Goal: Task Accomplishment & Management: Complete application form

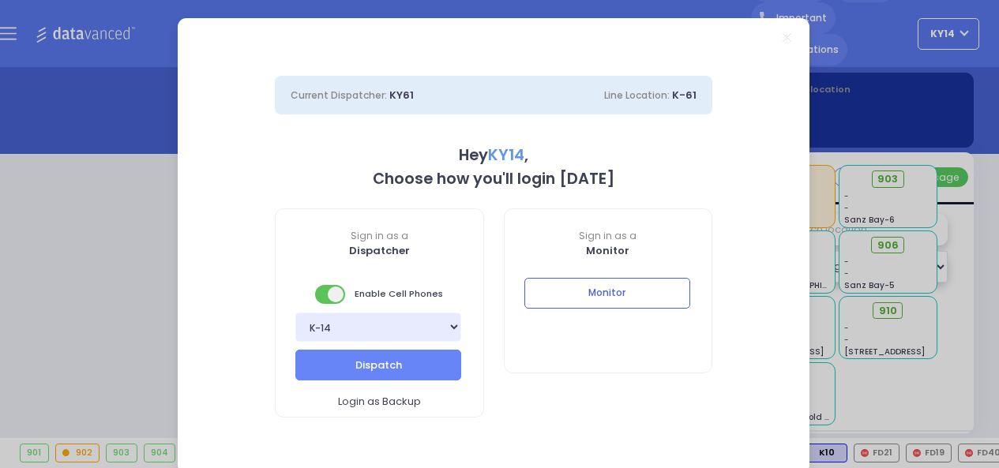
select select "2"
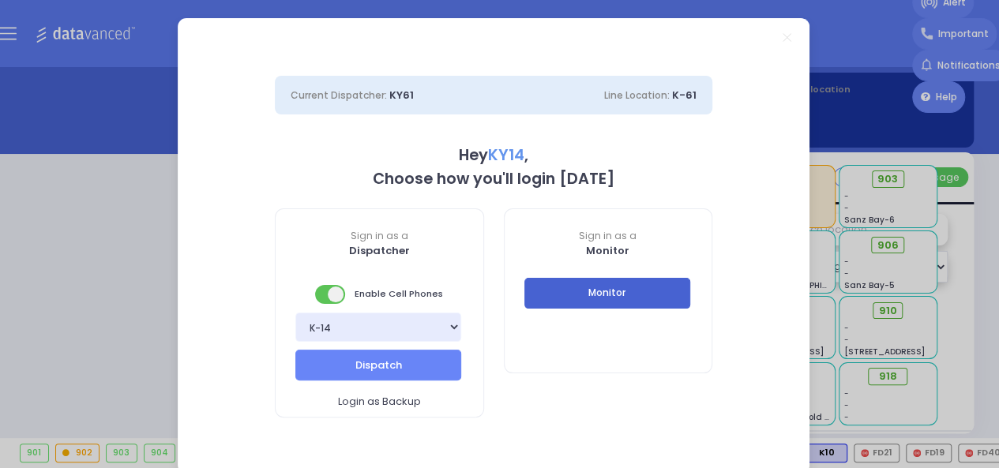
click at [605, 296] on button "Monitor" at bounding box center [607, 293] width 166 height 30
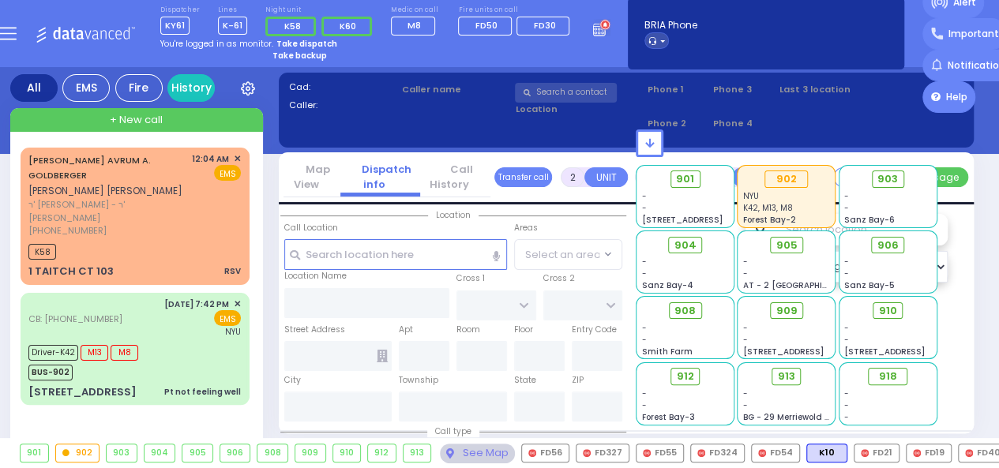
click at [601, 291] on button "button" at bounding box center [611, 305] width 31 height 30
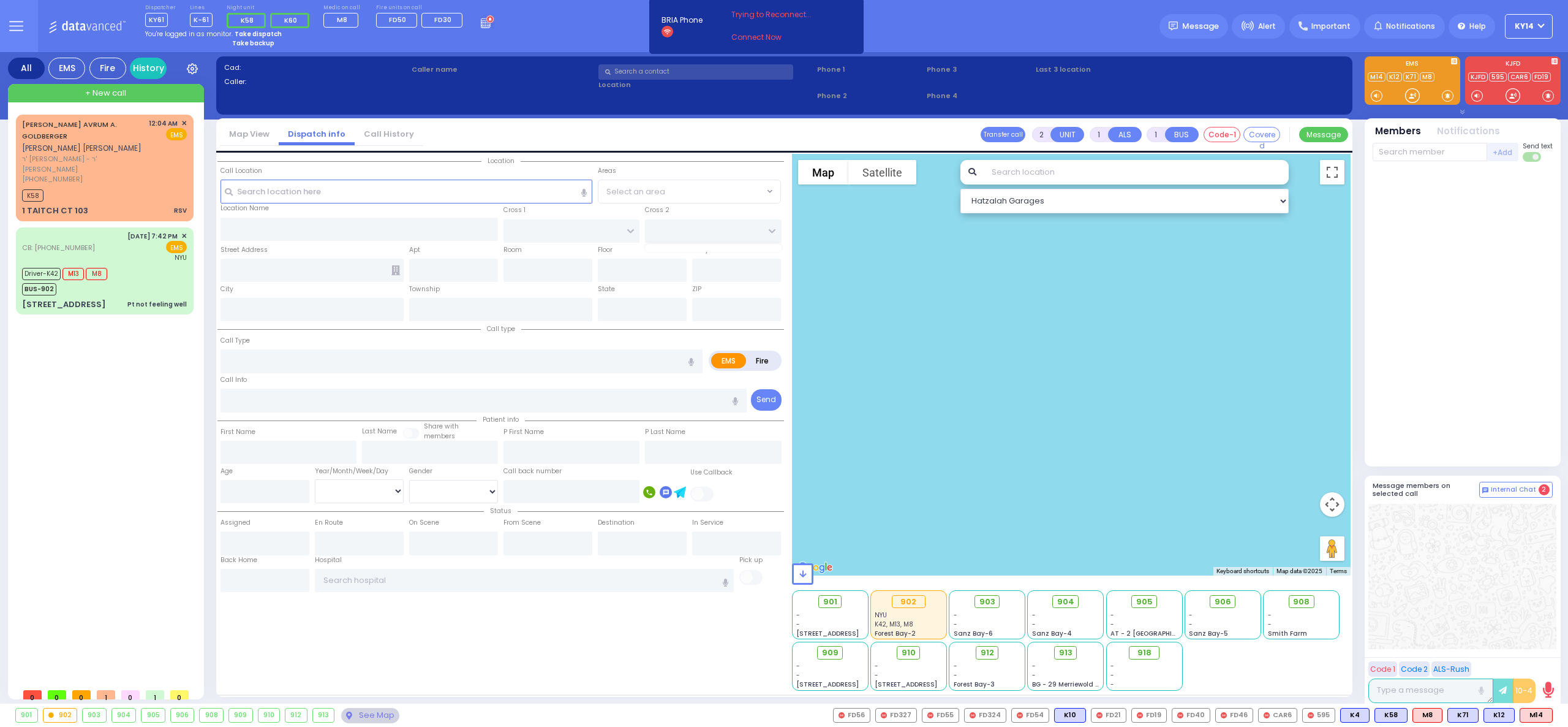
drag, startPoint x: 678, startPoint y: 0, endPoint x: 97, endPoint y: 369, distance: 688.3
click at [97, 363] on div "[PERSON_NAME] AVRUM A. GOLDBERGER [PERSON_NAME] [PERSON_NAME] ר' [PERSON_NAME] …" at bounding box center [107, 398] width 182 height 567
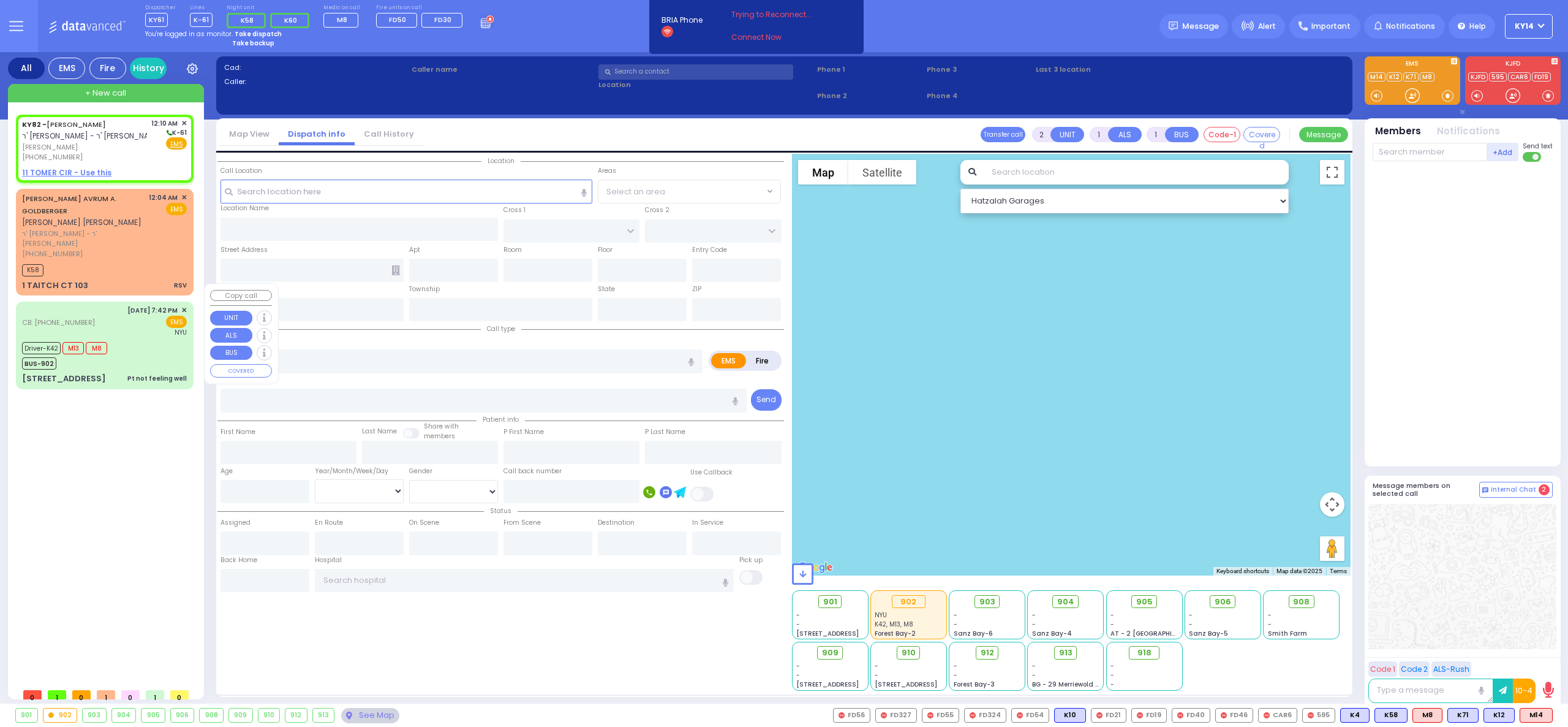
select select
radio input "true"
type input "[PERSON_NAME]"
type input "GRUNHUT"
select select
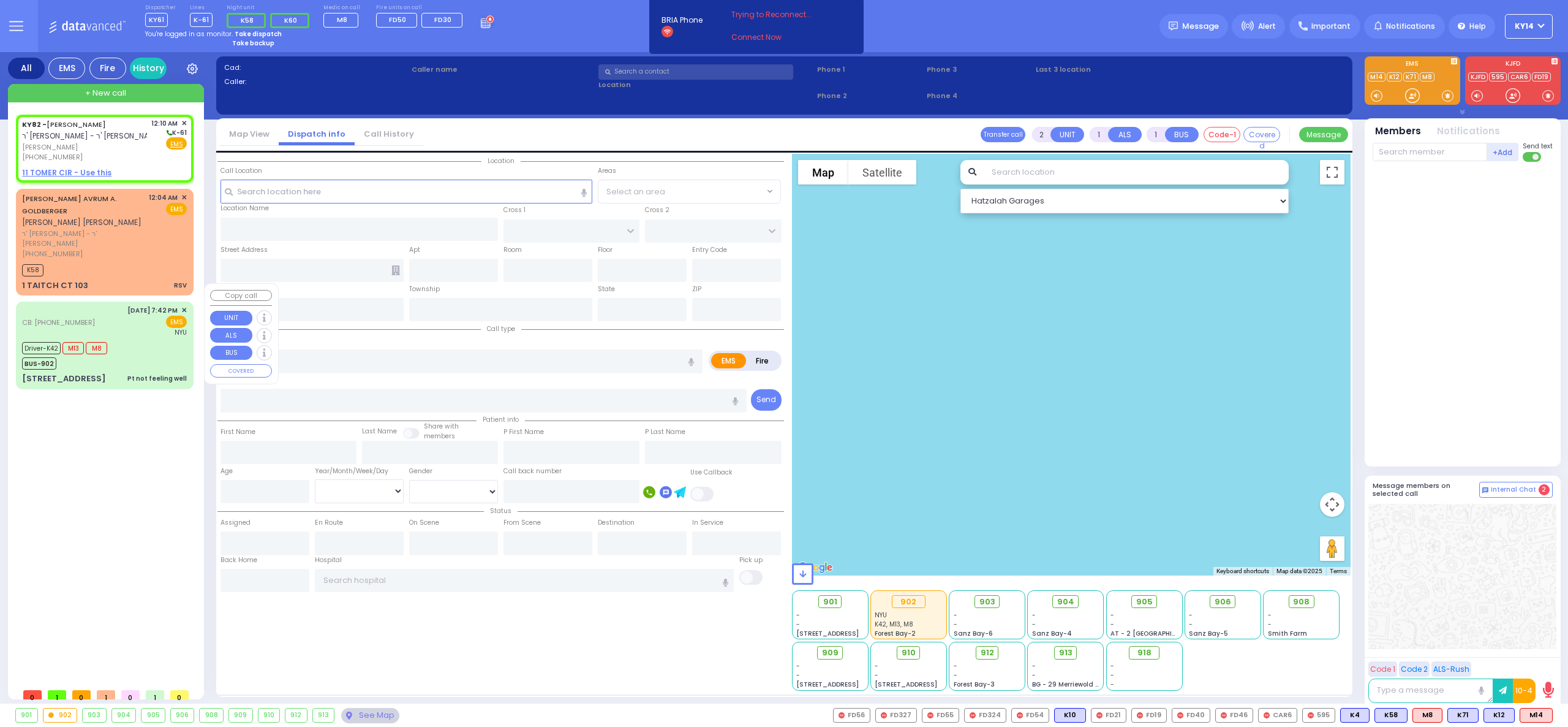
type input "00:10"
select select "Hatzalah Garages"
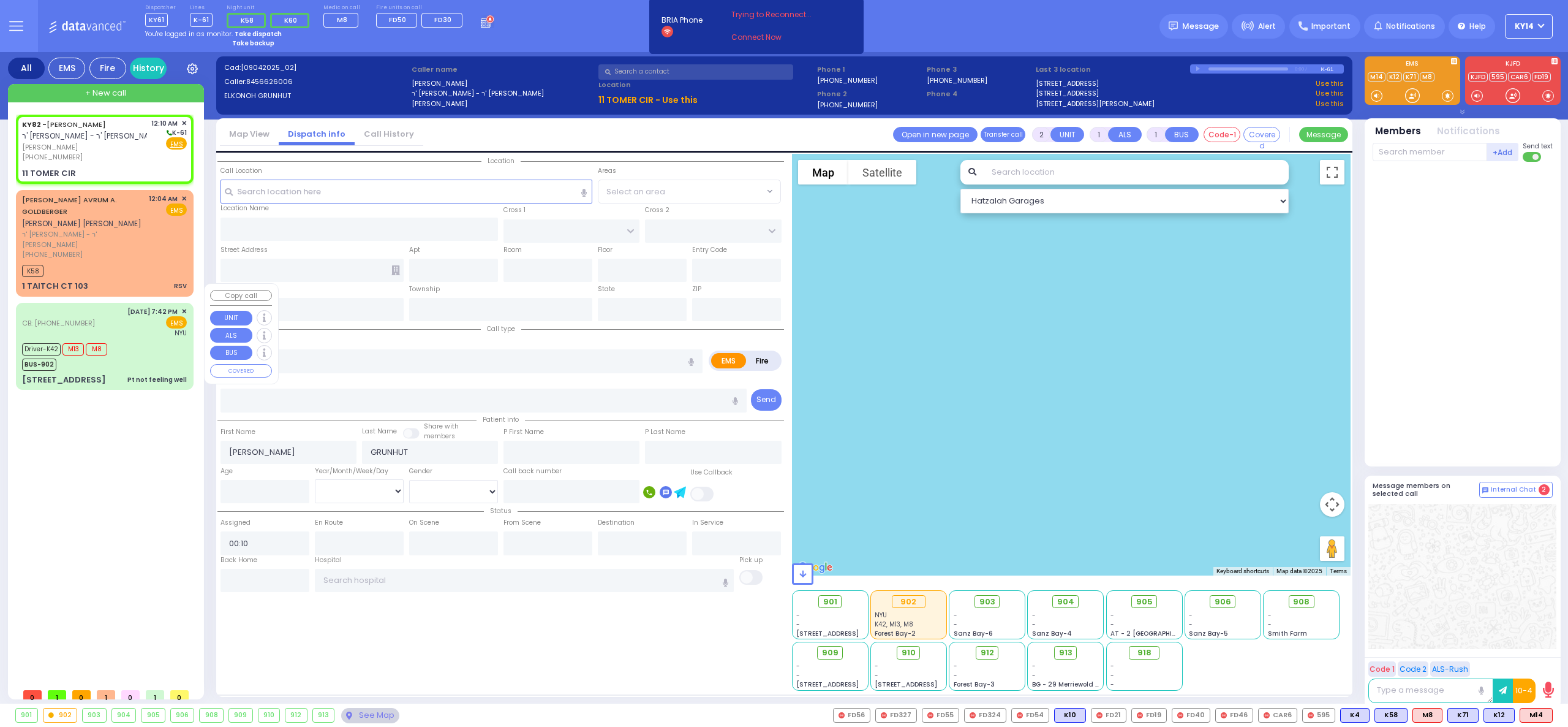
select select
radio input "true"
select select
select select "Hatzalah Garages"
type input "[GEOGRAPHIC_DATA]"
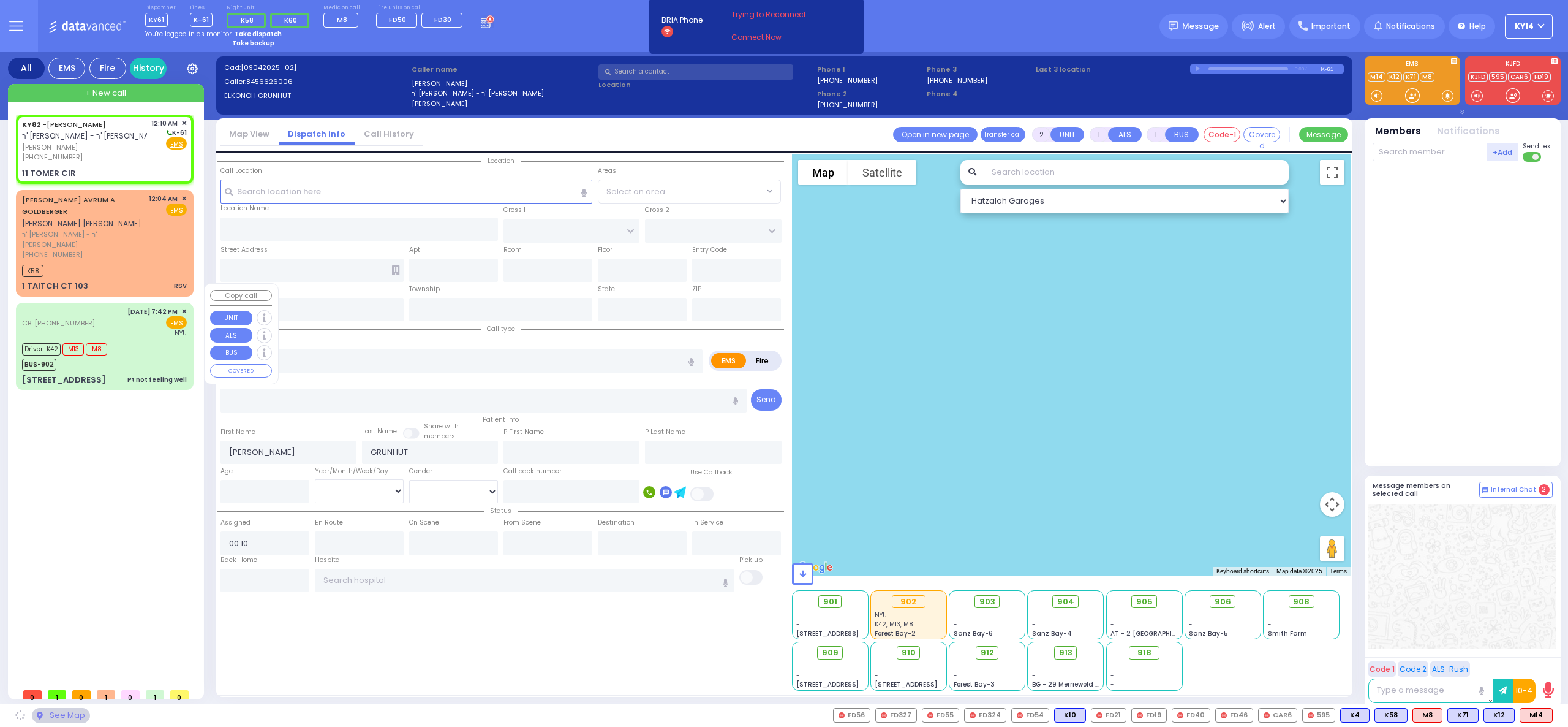
type input "11 TOMER CIR"
type input "Monroe"
type input "[US_STATE]"
type input "10950"
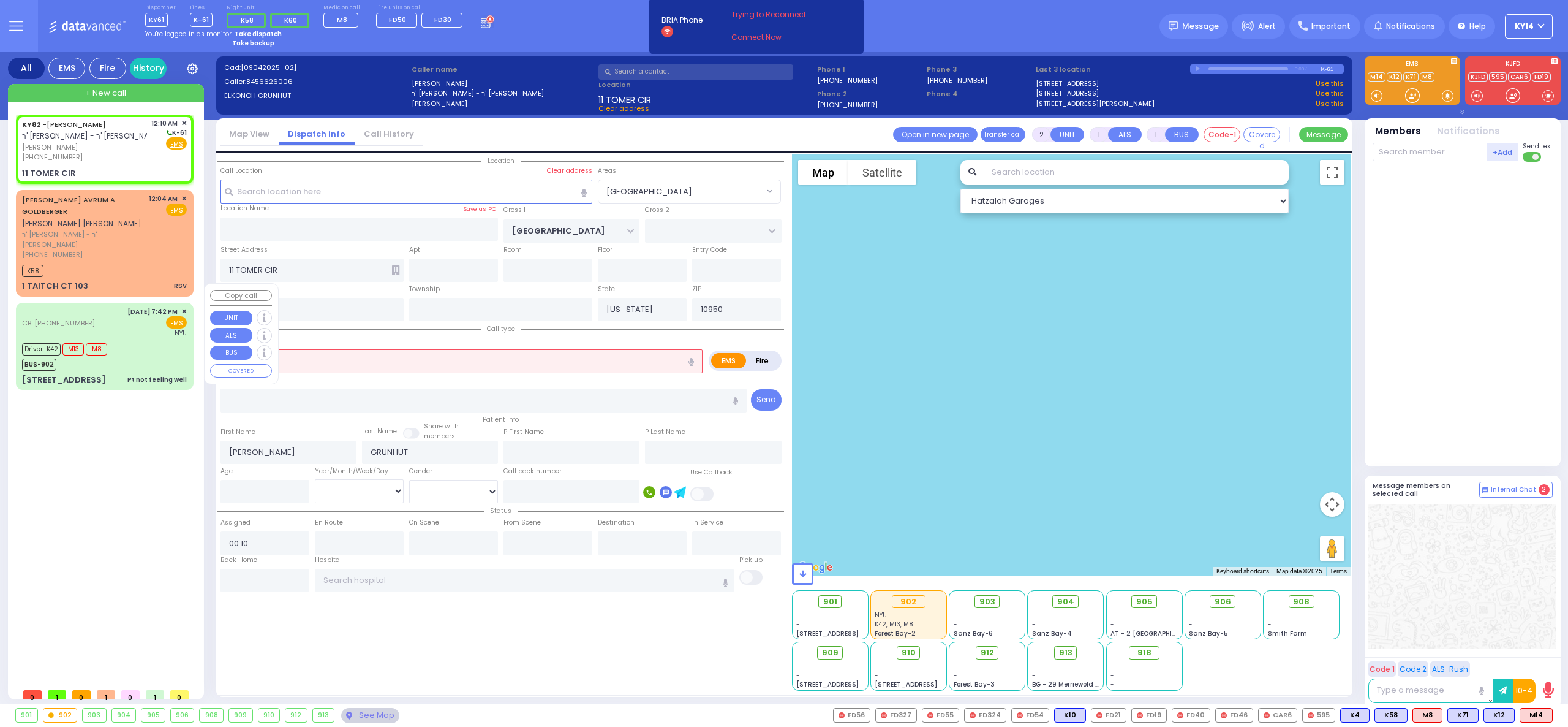
select select "[GEOGRAPHIC_DATA]"
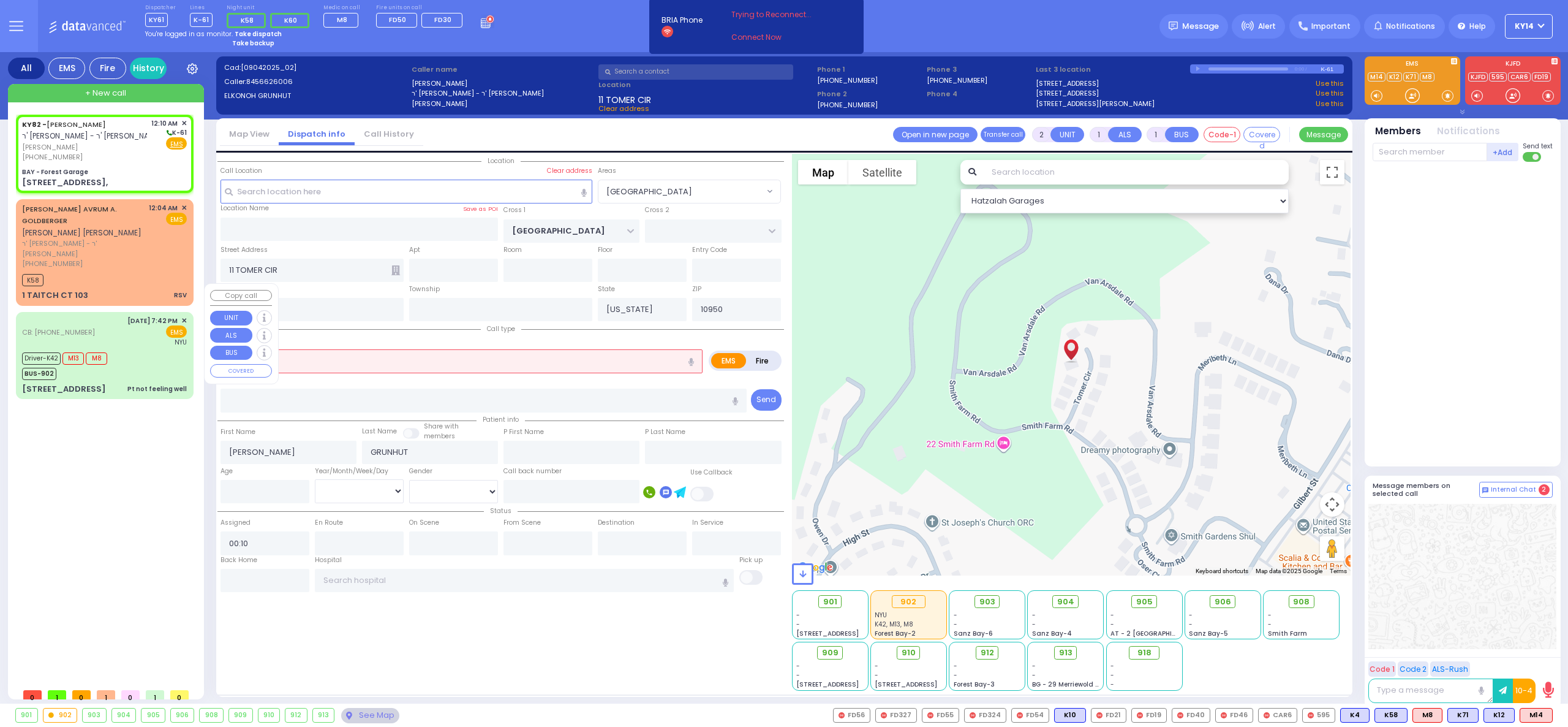
select select
radio input "true"
select select
select select "Hatzalah Garages"
type input "BAY - Forest Garage"
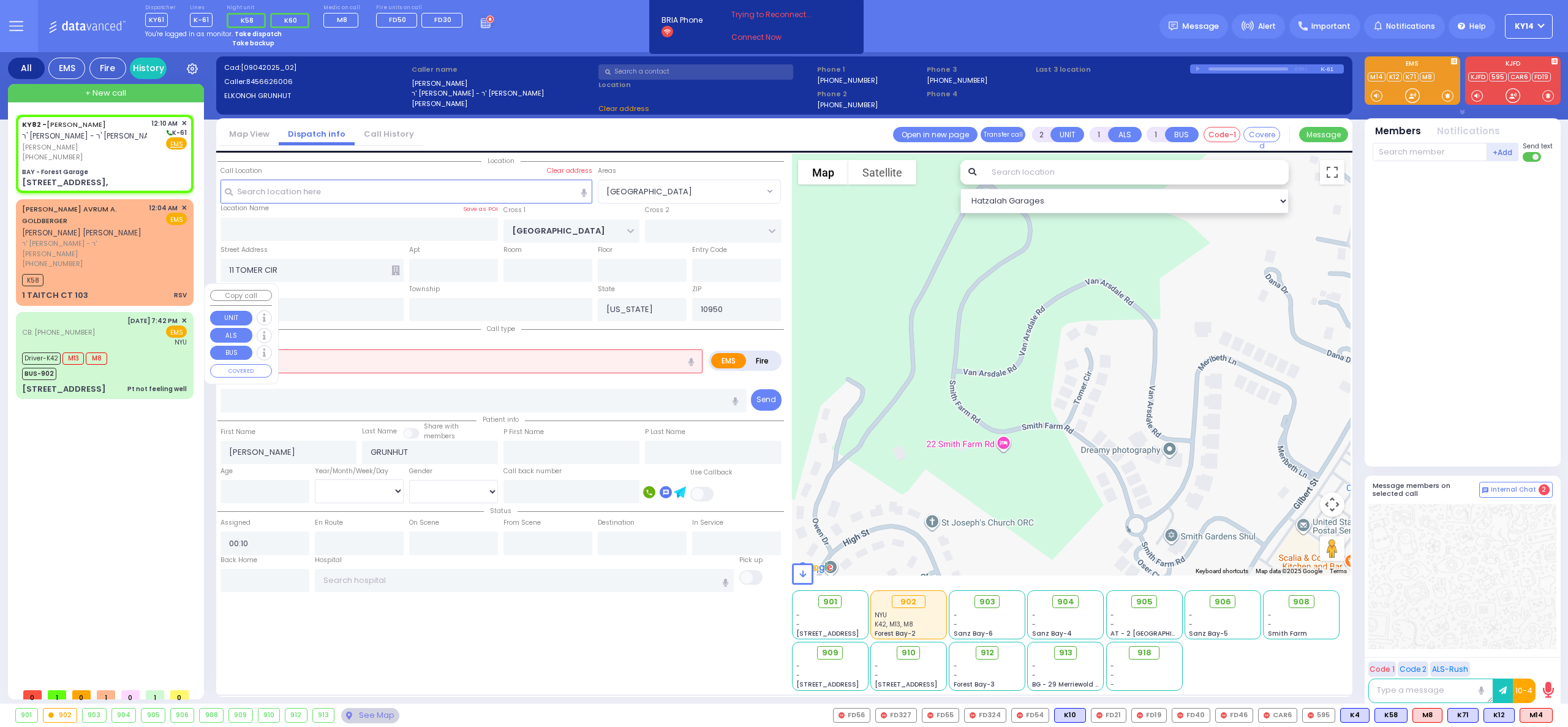
type input "SANZ COURT"
type input "HAYES COURT"
type input "[STREET_ADDRESS],"
select select "SECTION 2"
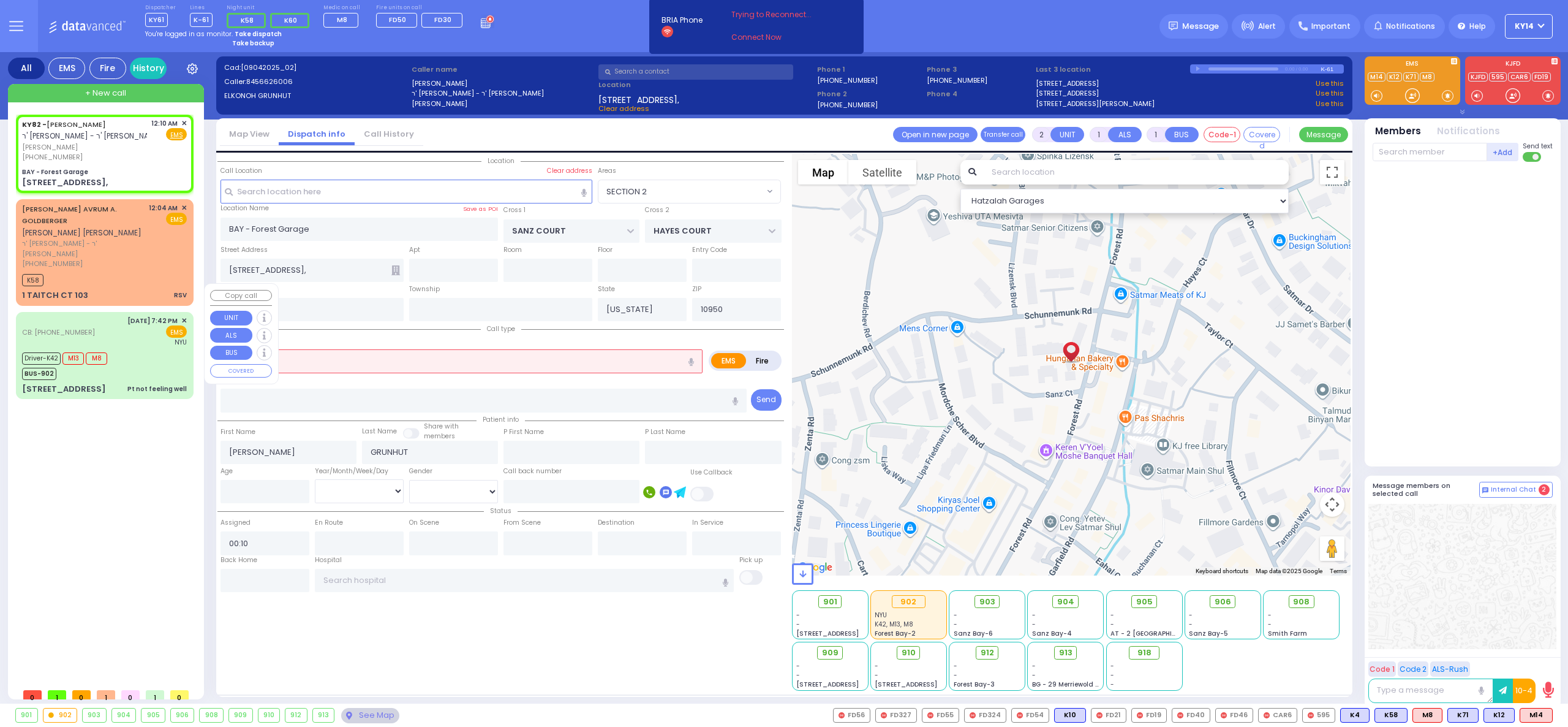
select select
radio input "true"
select select
select select "Hatzalah Garages"
select select "SECTION 2"
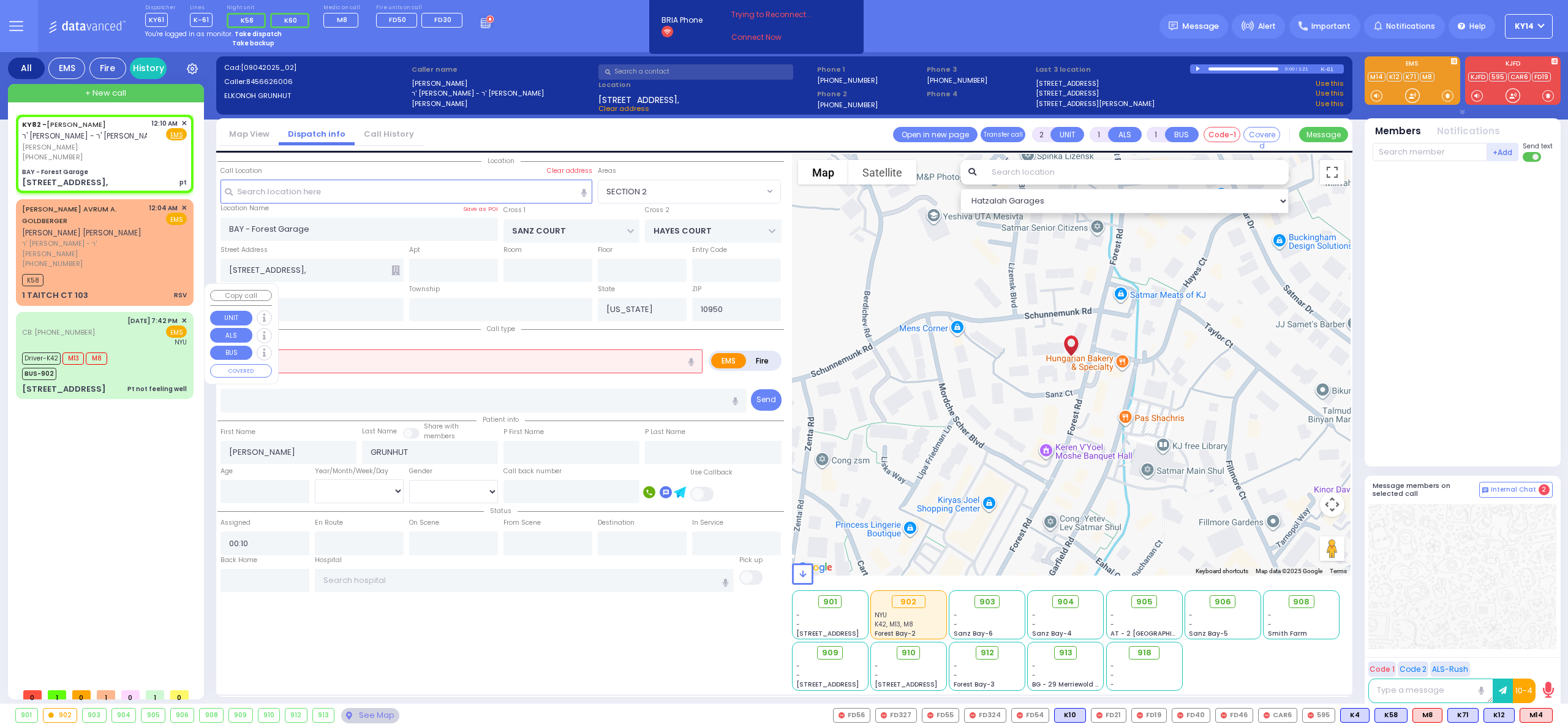
type input "1"
type input "0"
select select
type input "pt"
radio input "true"
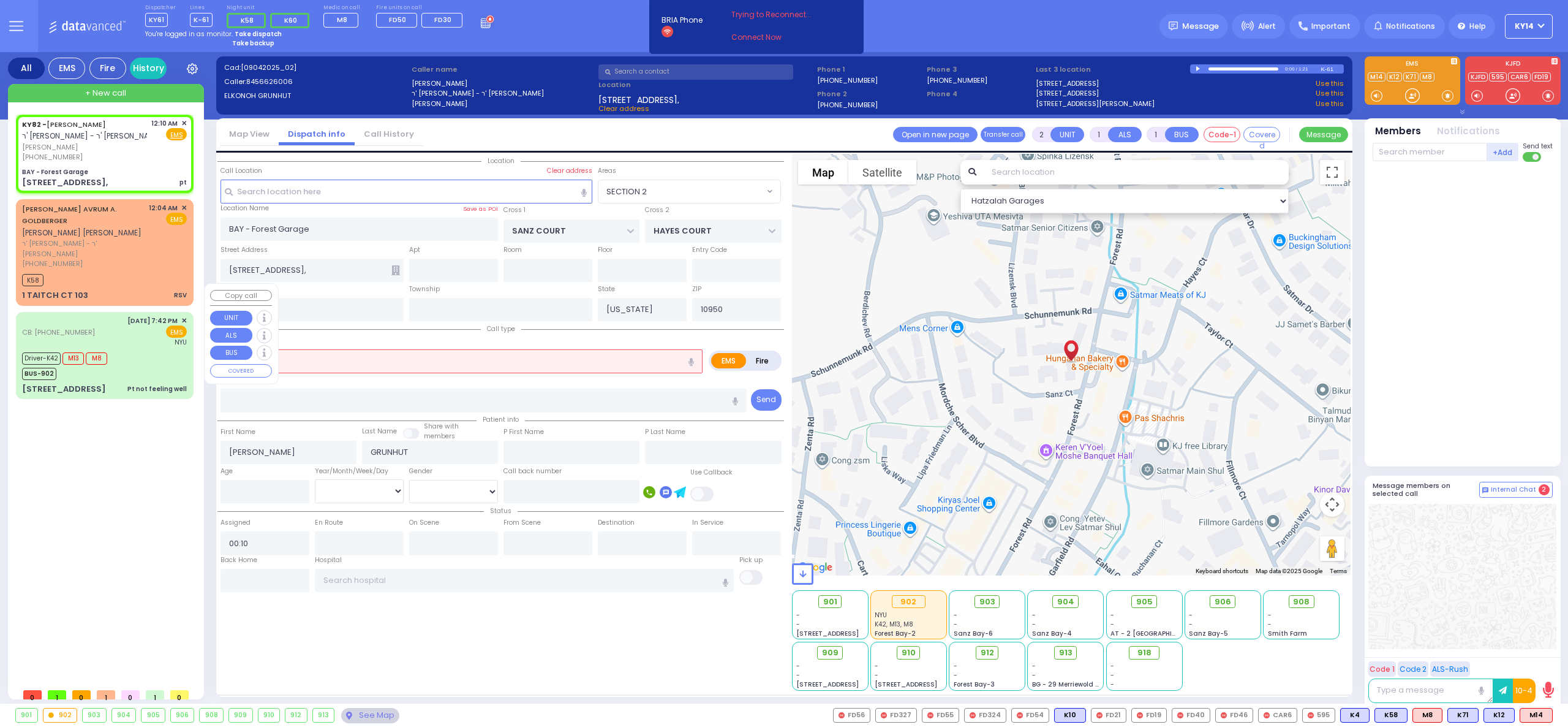
select select
select select "Hatzalah Garages"
select select "SECTION 2"
select select
type input "Pt not feeling well"
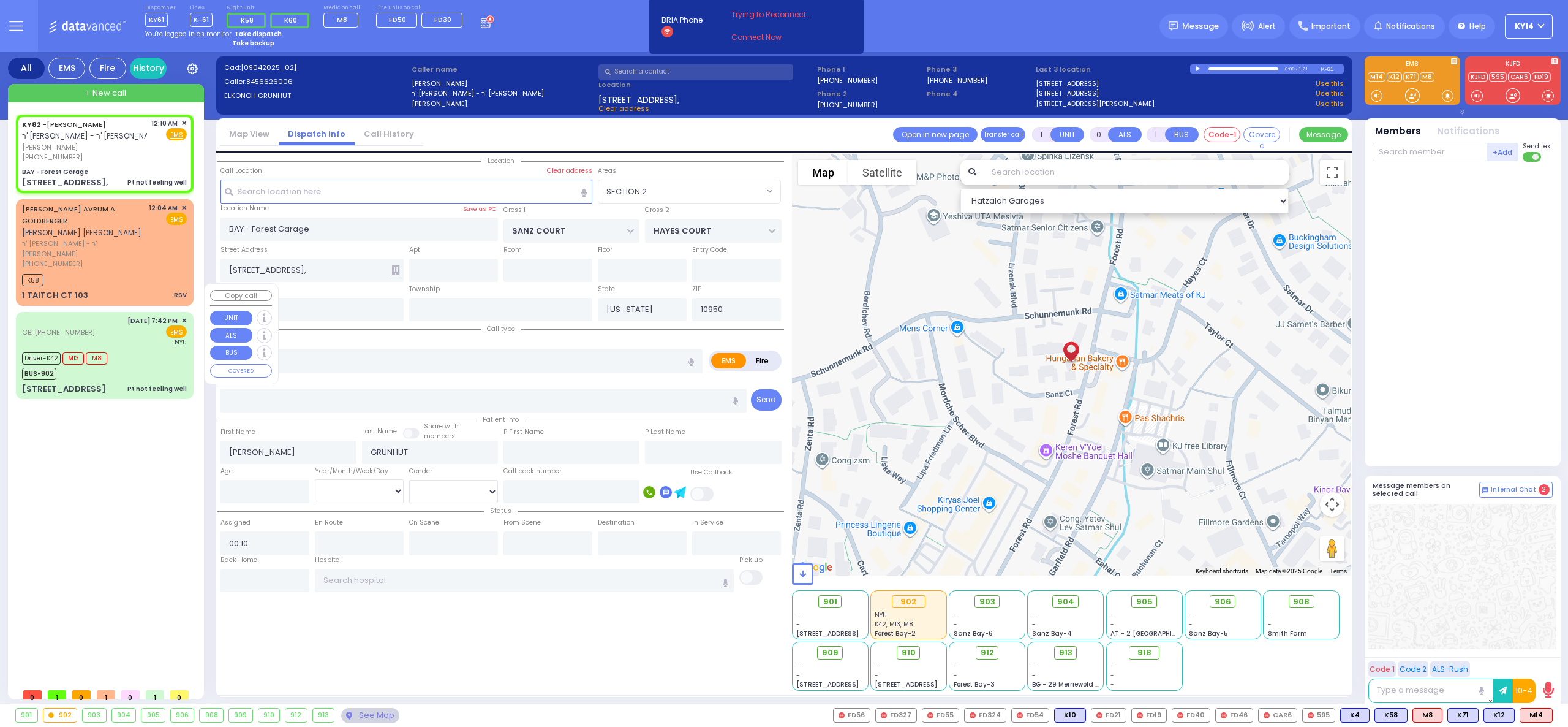
radio input "true"
select select
select select "Hatzalah Garages"
select select "SECTION 2"
select select
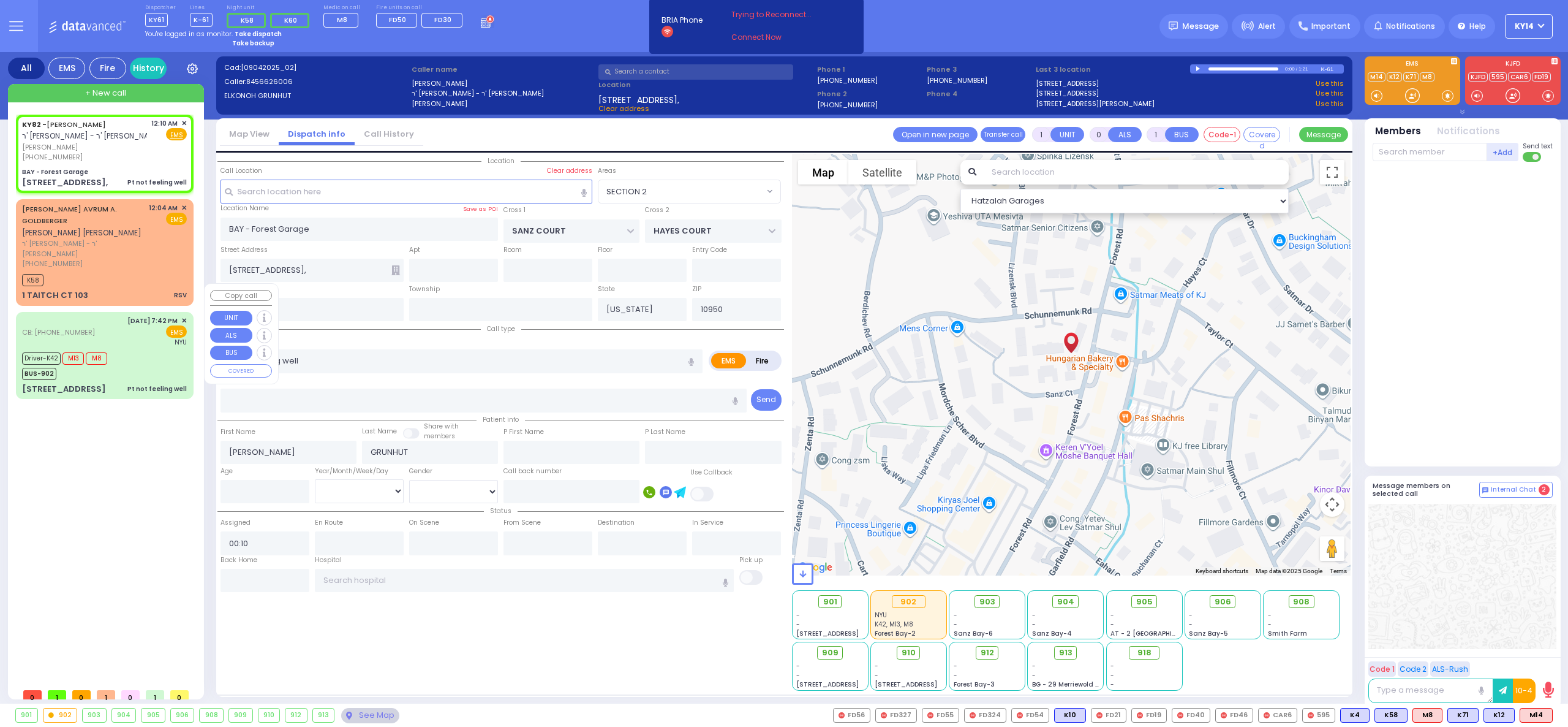
radio input "true"
select select
select select "Hatzalah Garages"
select select "SECTION 2"
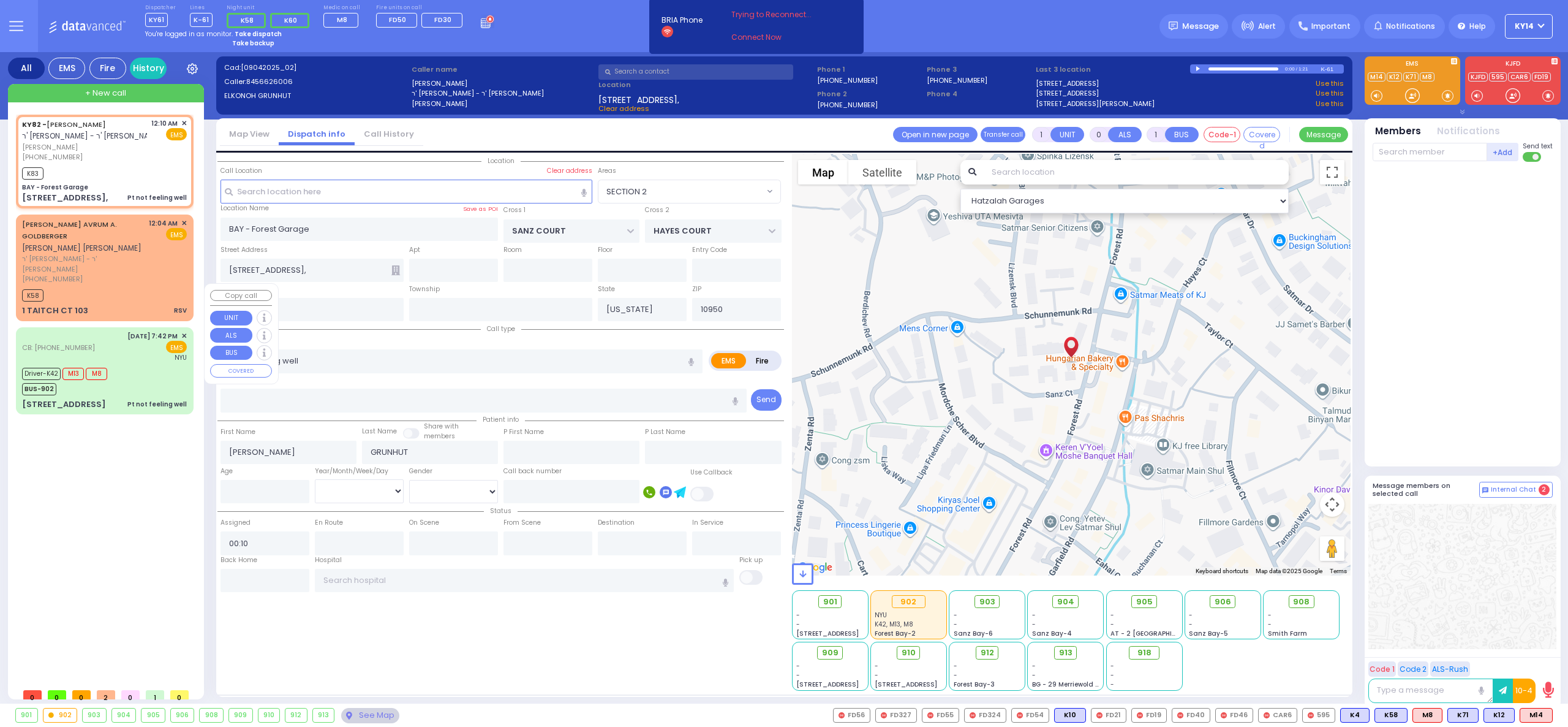
select select
radio input "true"
select select
type input "00:13"
select select "Hatzalah Garages"
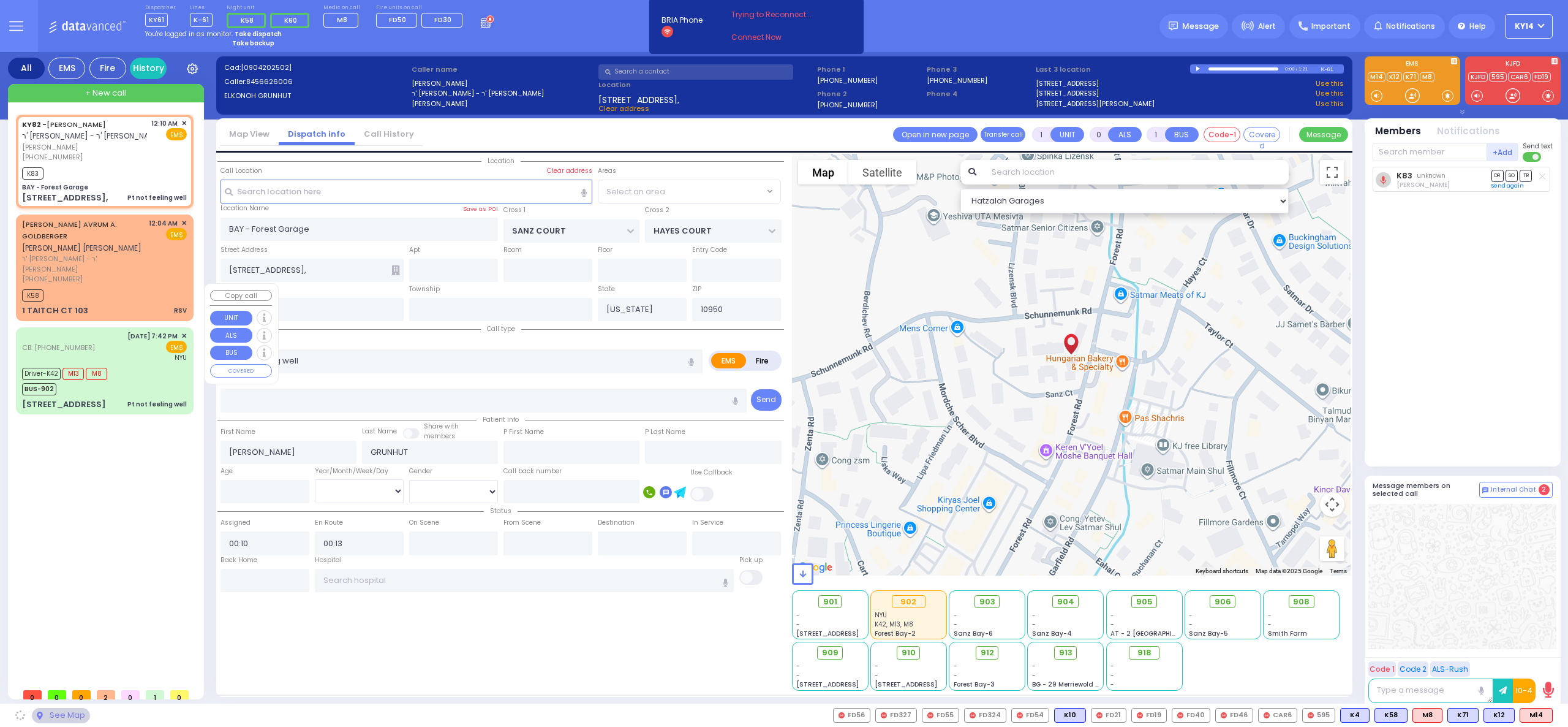
select select "SECTION 2"
select select
radio input "true"
select select
select select "Hatzalah Garages"
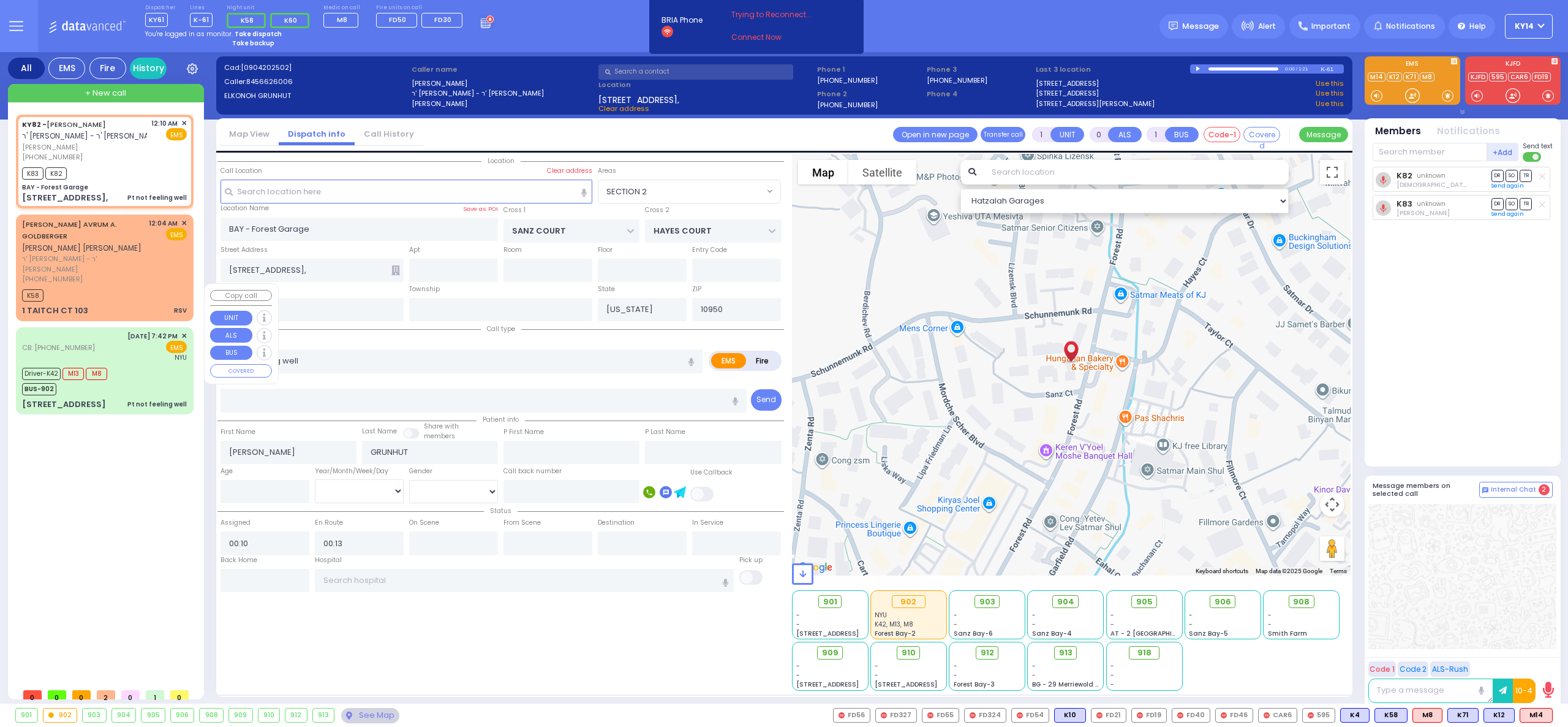
select select "SECTION 2"
select select
radio input "true"
select select
select select "Hatzalah Garages"
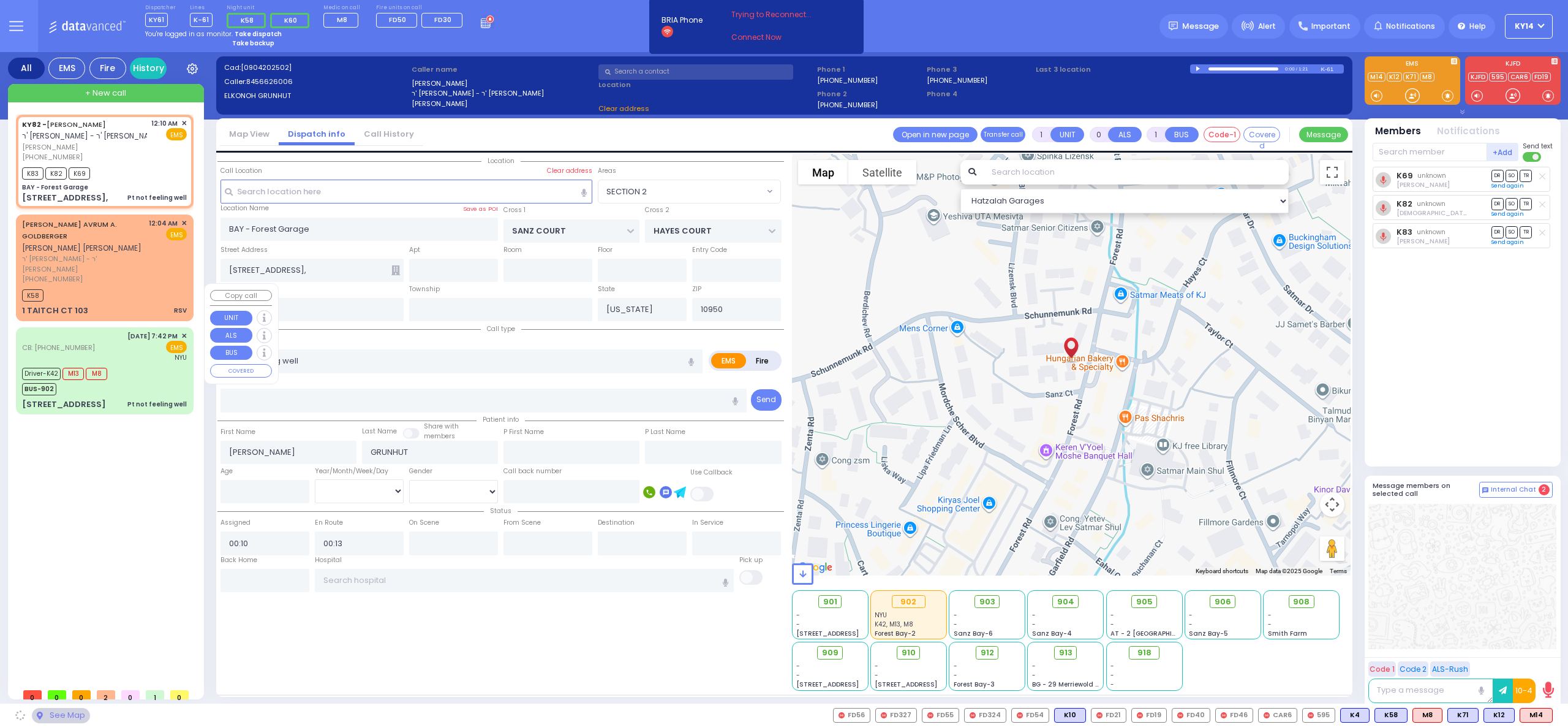
select select "SECTION 2"
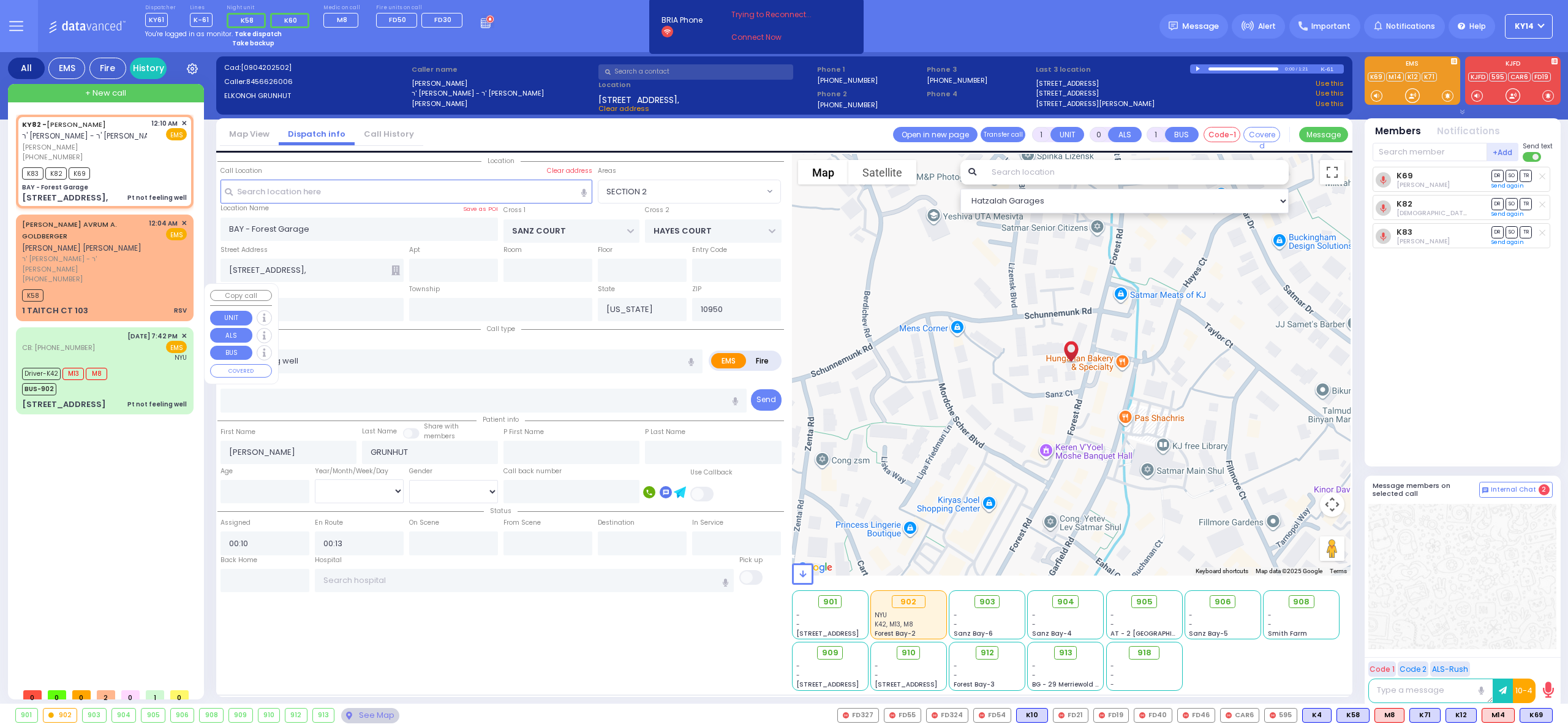
type input "6"
select select
radio input "true"
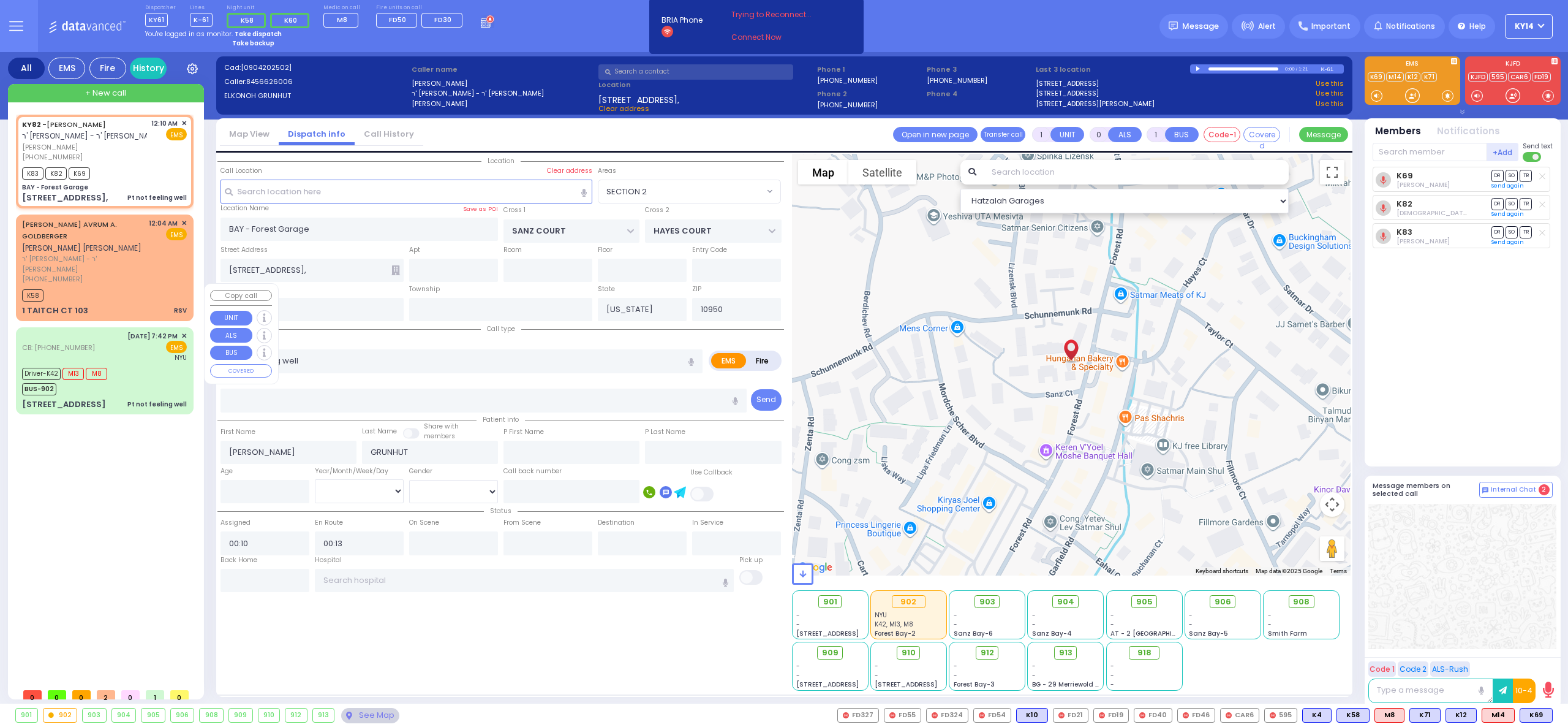
type input "Unknown"
select select "Year"
select select "Hatzalah Garages"
select select "SECTION 2"
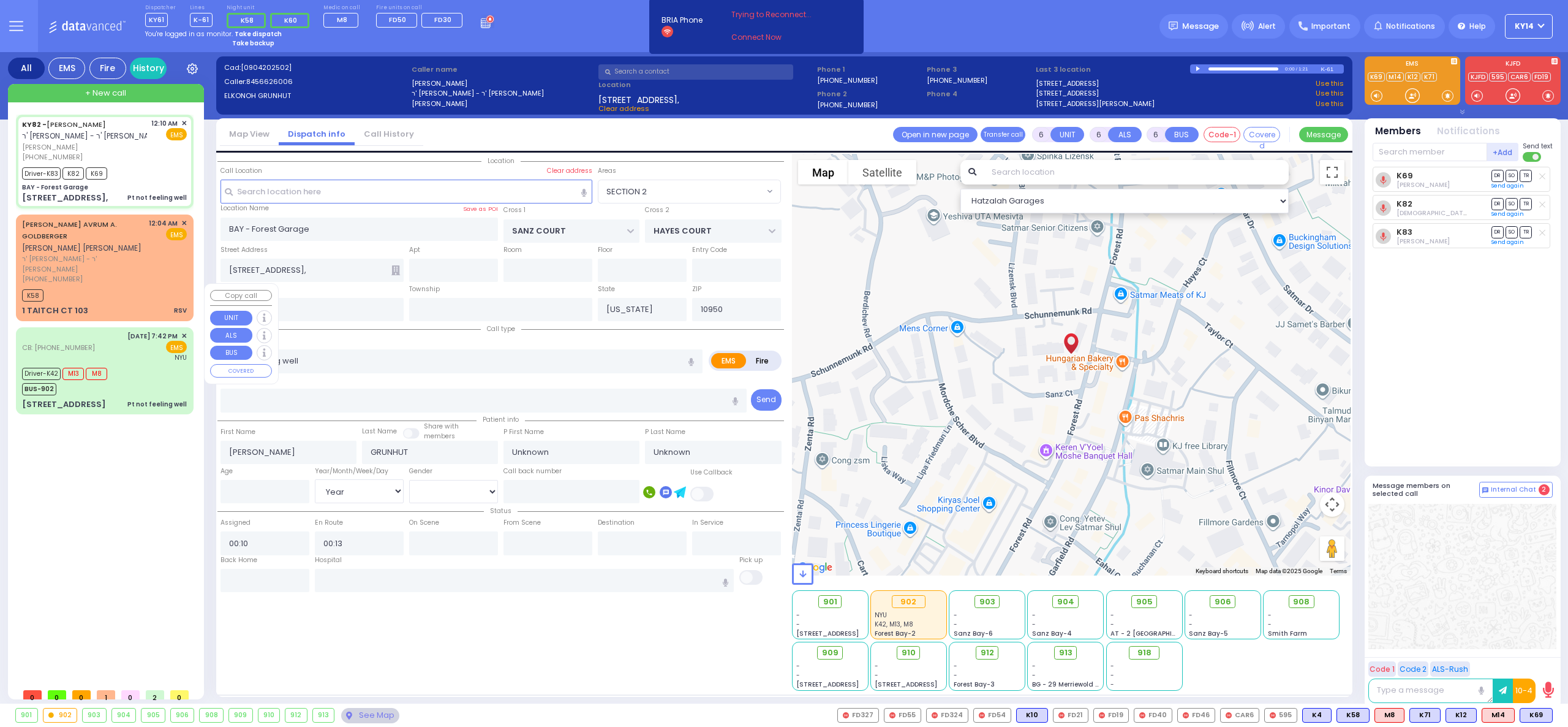
select select
radio input "true"
select select "Year"
type input "00:15"
type input "00:18"
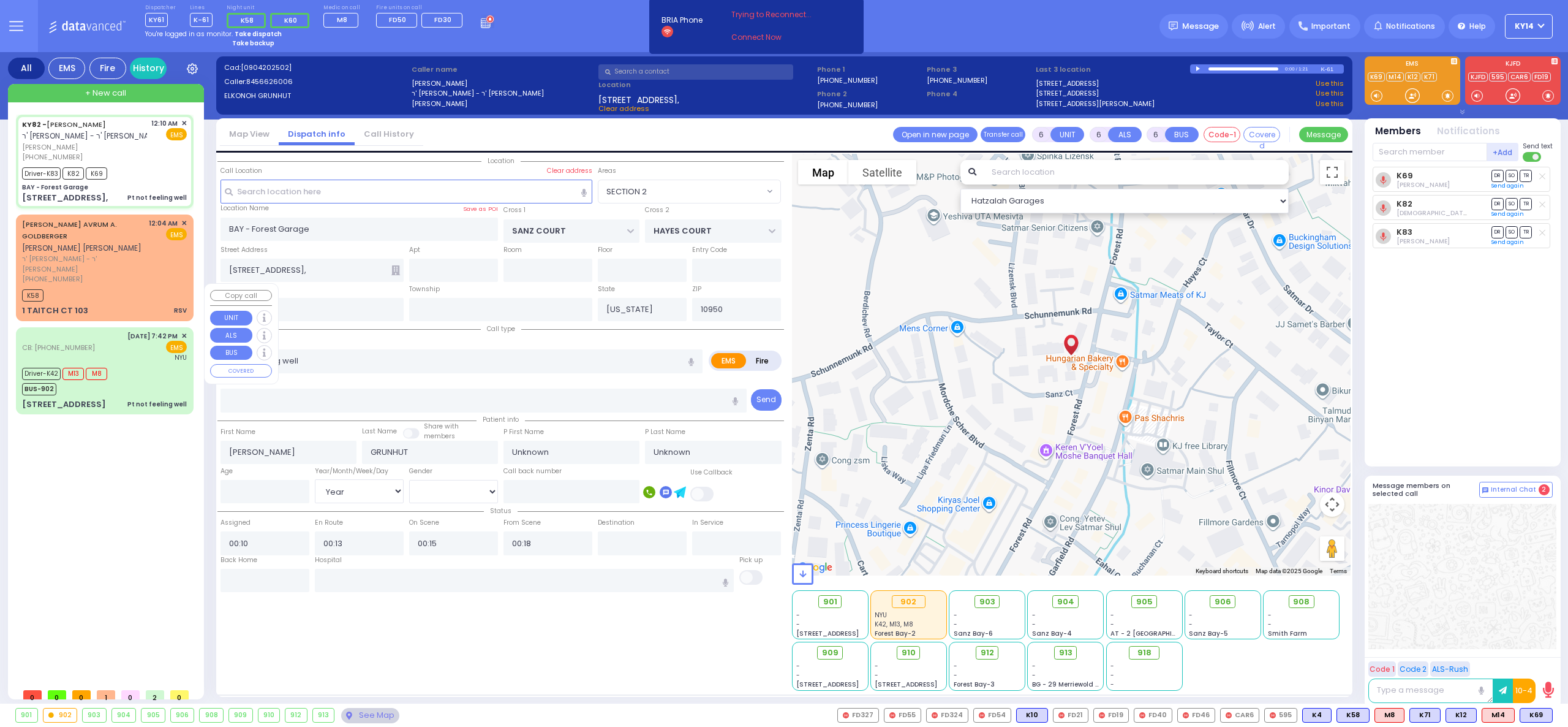
select select "Hatzalah Garages"
select select
radio input "true"
select select "Year"
select select "Hatzalah Garages"
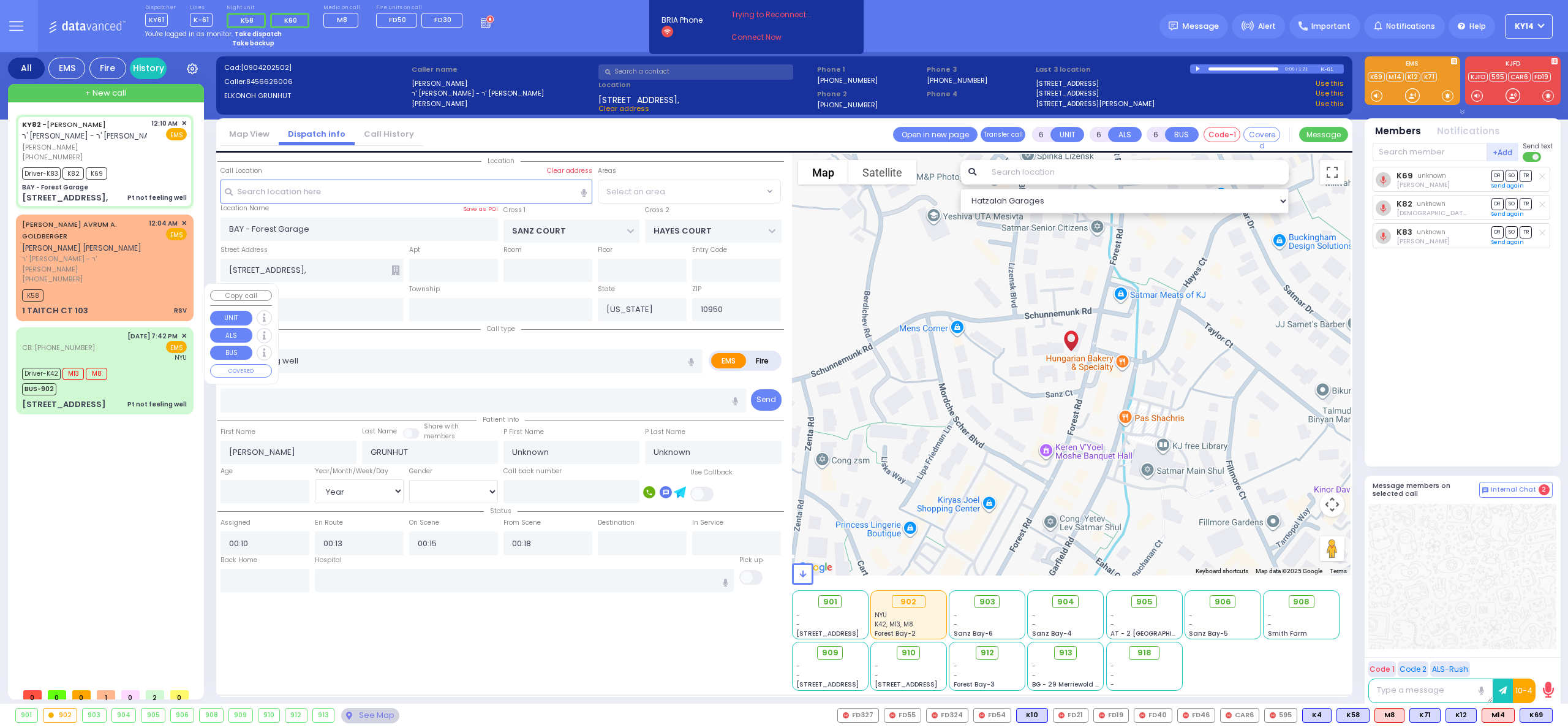
select select
radio input "true"
select select "Year"
select select "Hatzalah Garages"
select select "SECTION 2"
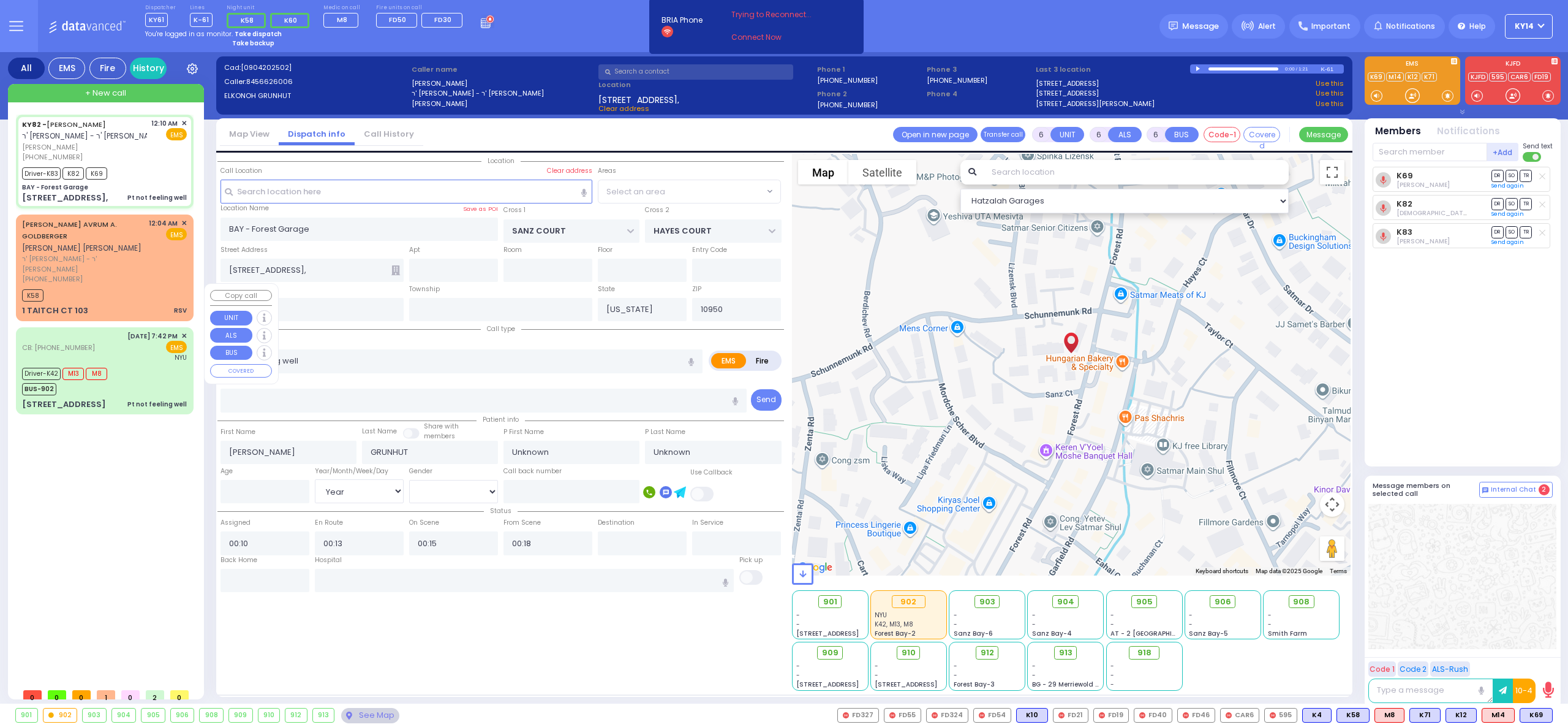
select select "SECTION 2"
select select
radio input "true"
type input "Elkonoh"
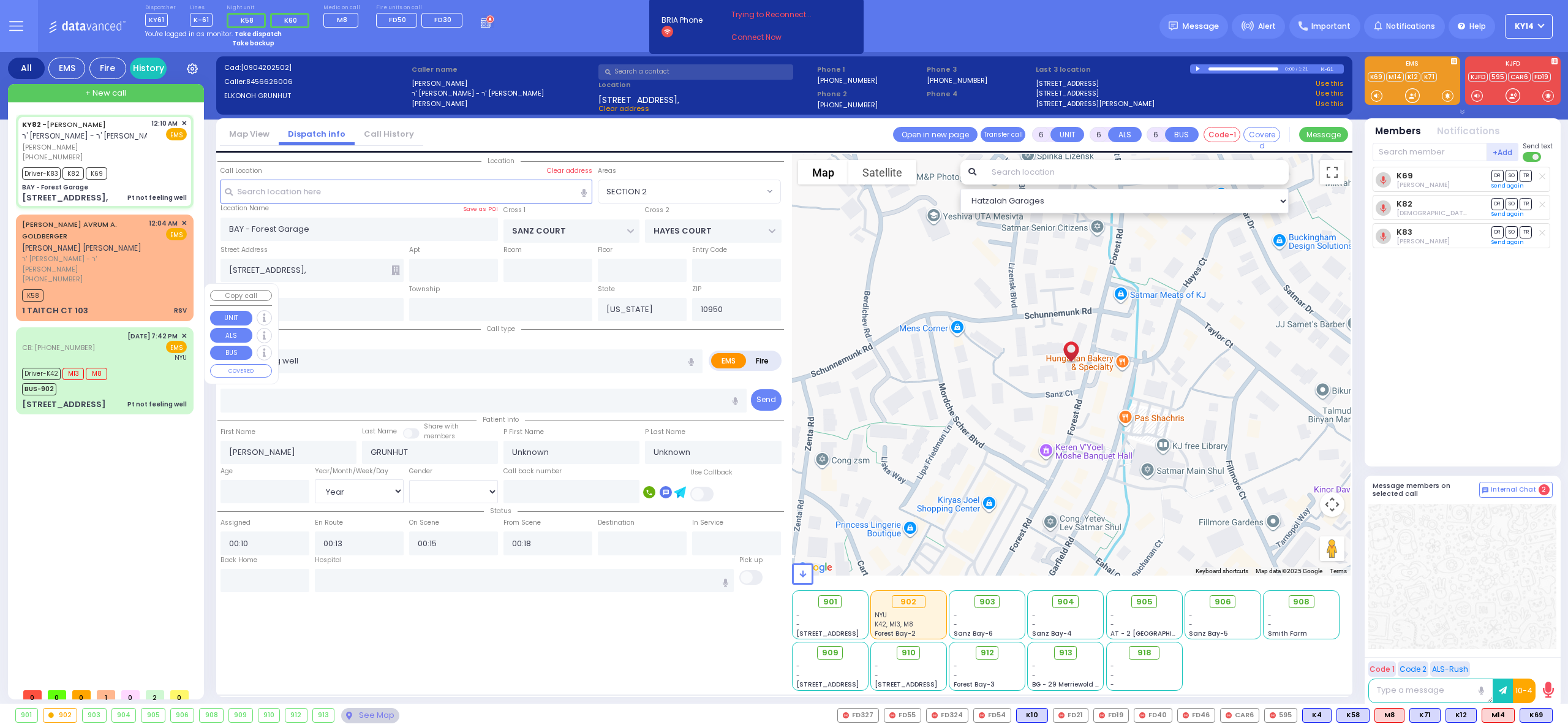
type input "Grunhut"
type input "34"
select select "Year"
select select "[DEMOGRAPHIC_DATA]"
select select "Hatzalah Garages"
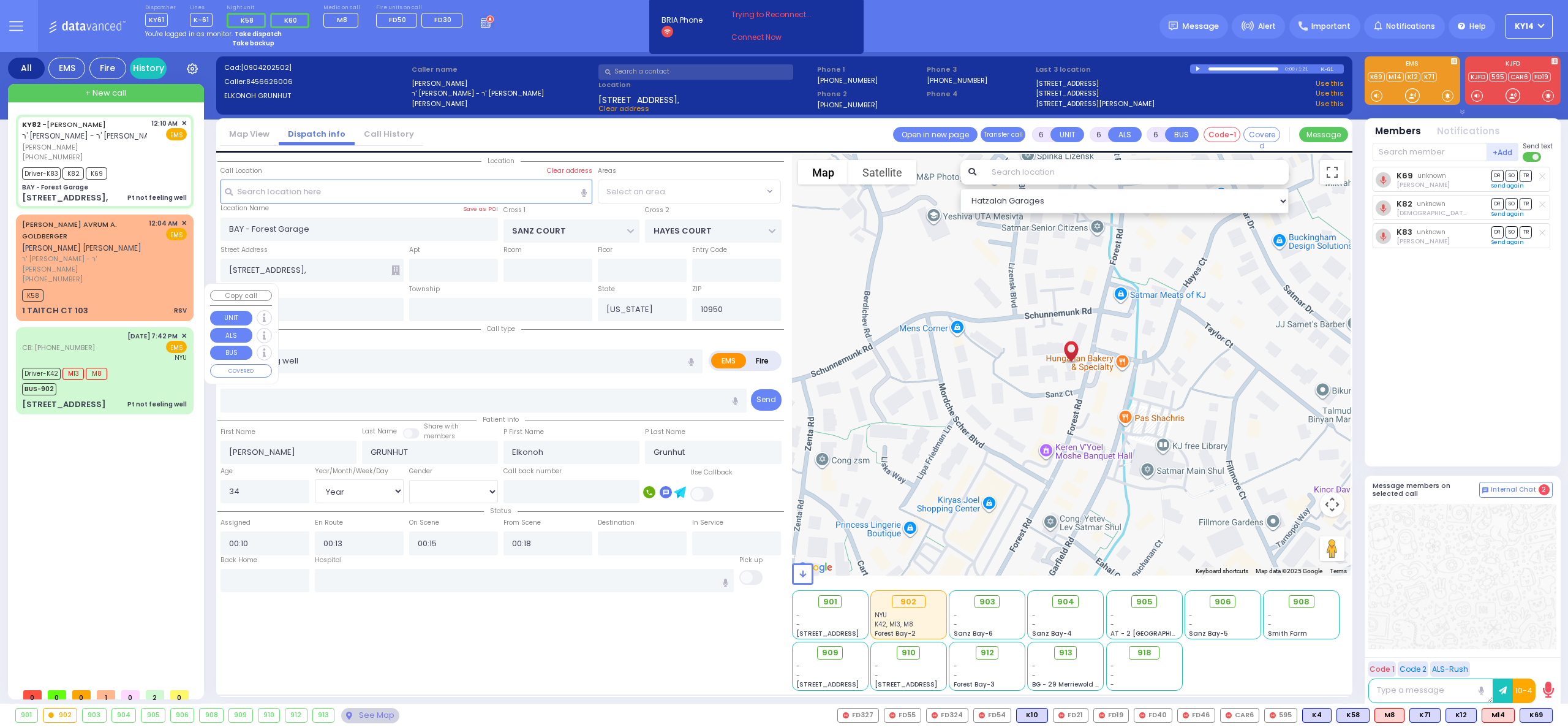
select select "SECTION 2"
select select
radio input "true"
select select "Year"
select select "[DEMOGRAPHIC_DATA]"
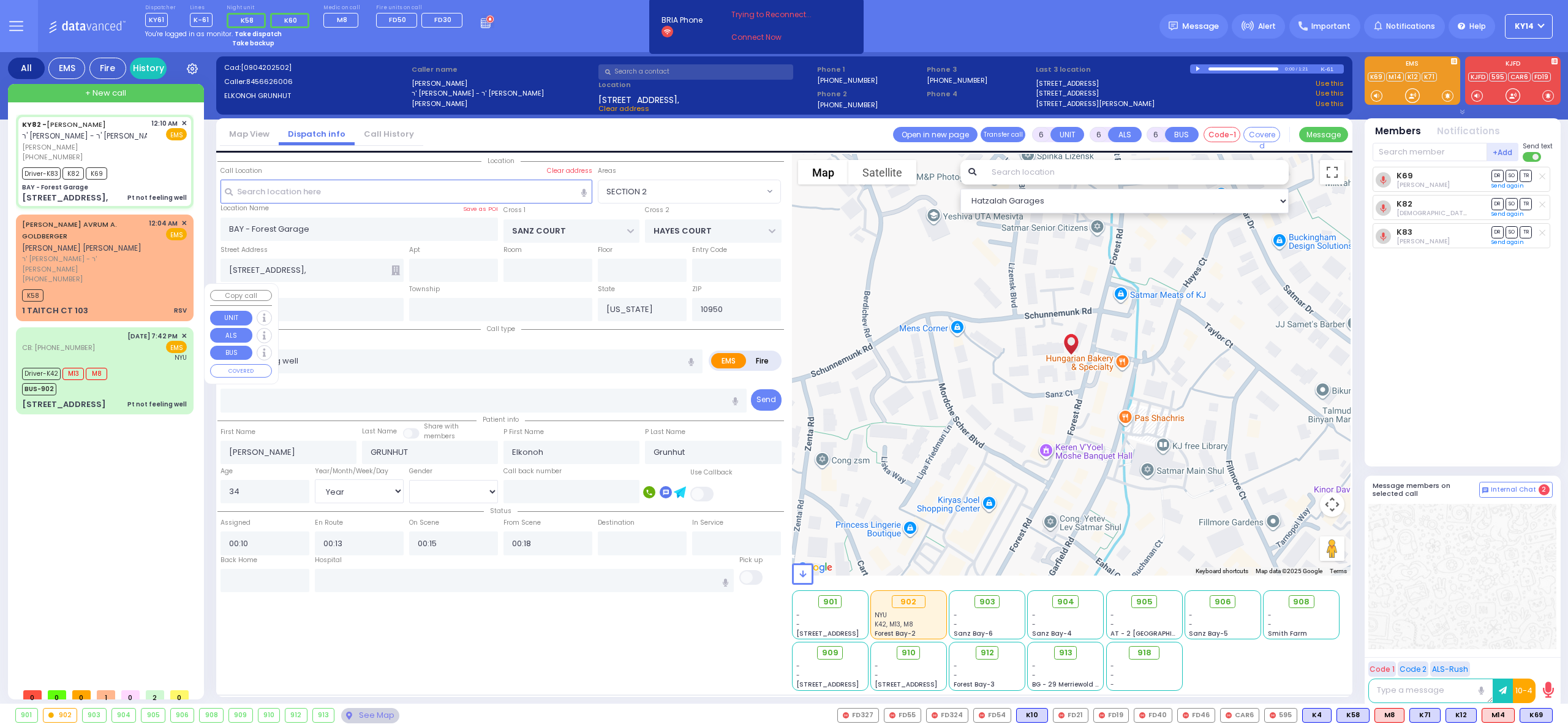
select select "Hatzalah Garages"
select select "SECTION 2"
select select
radio input "true"
select select "Year"
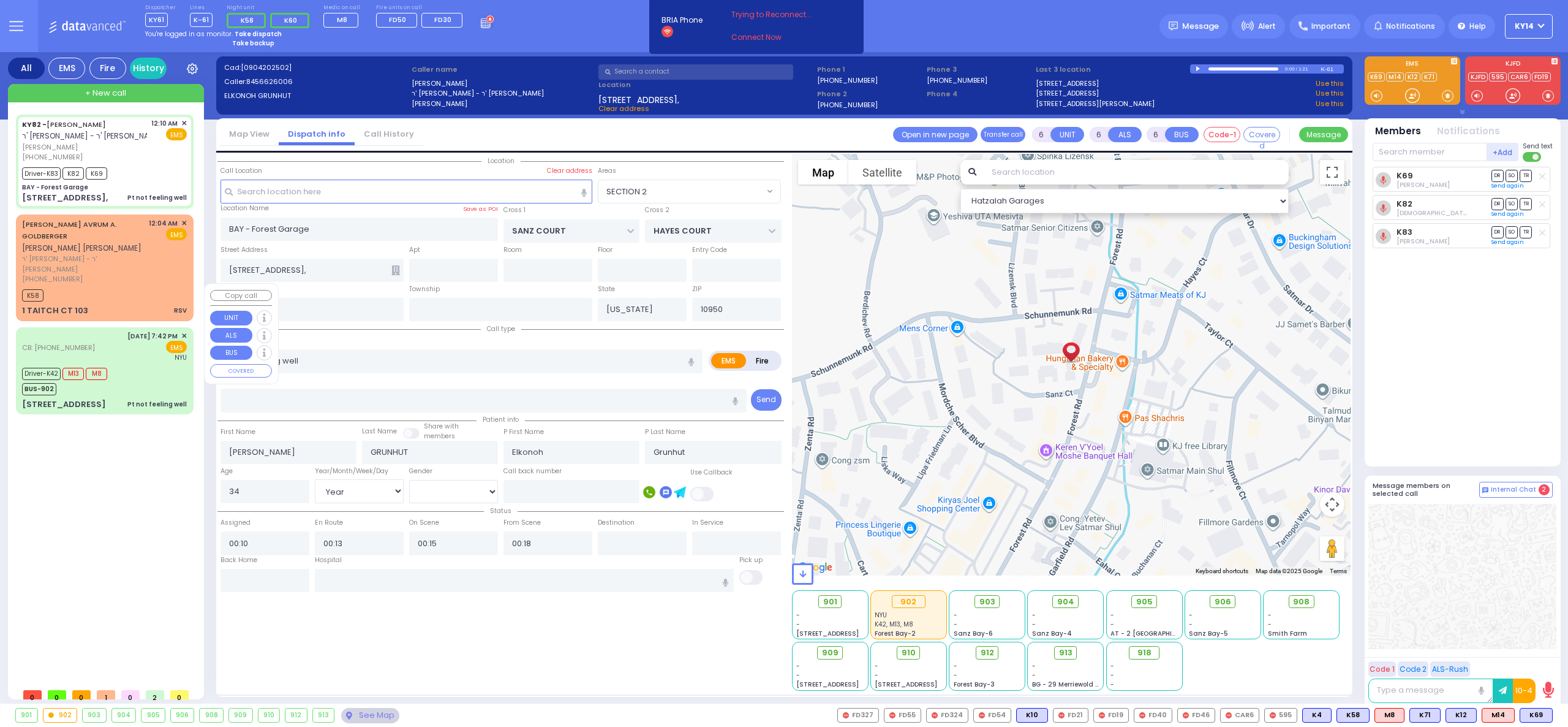
select select "[DEMOGRAPHIC_DATA]"
select select "Hatzalah Garages"
select select "SECTION 2"
select select
radio input "true"
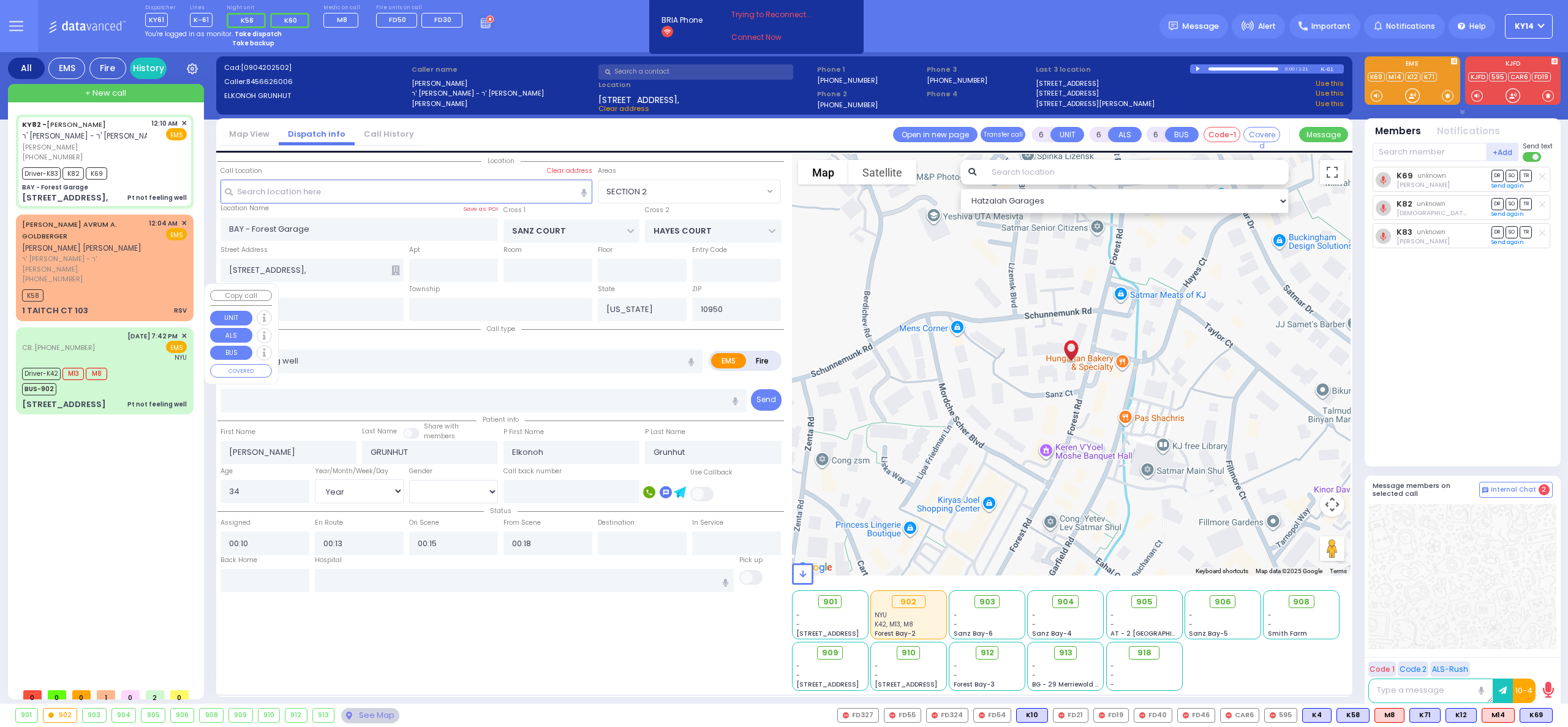
select select "Year"
select select "[DEMOGRAPHIC_DATA]"
select select "Hatzalah Garages"
select select "SECTION 2"
select select
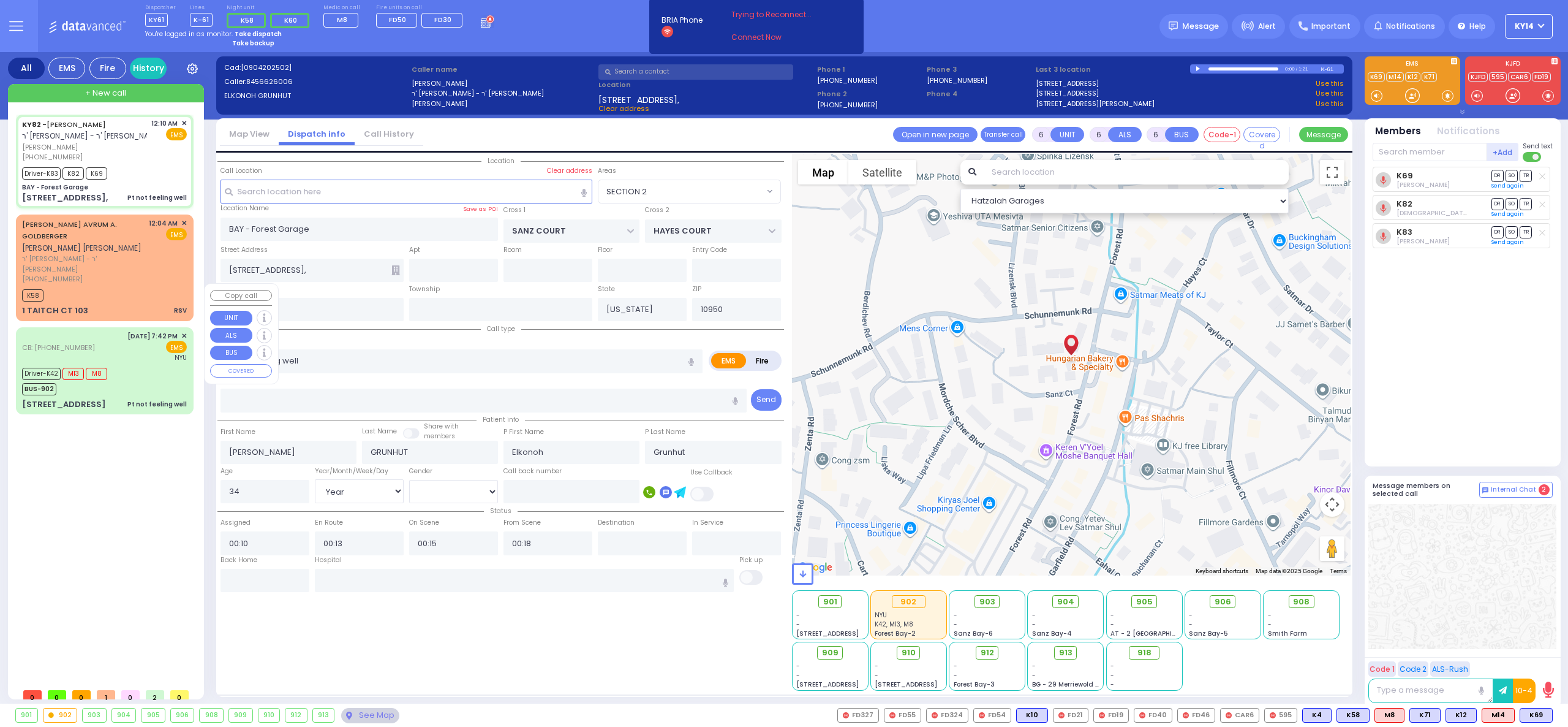
radio input "true"
select select "Year"
select select "[DEMOGRAPHIC_DATA]"
select select "Hatzalah Garages"
select select "SECTION 2"
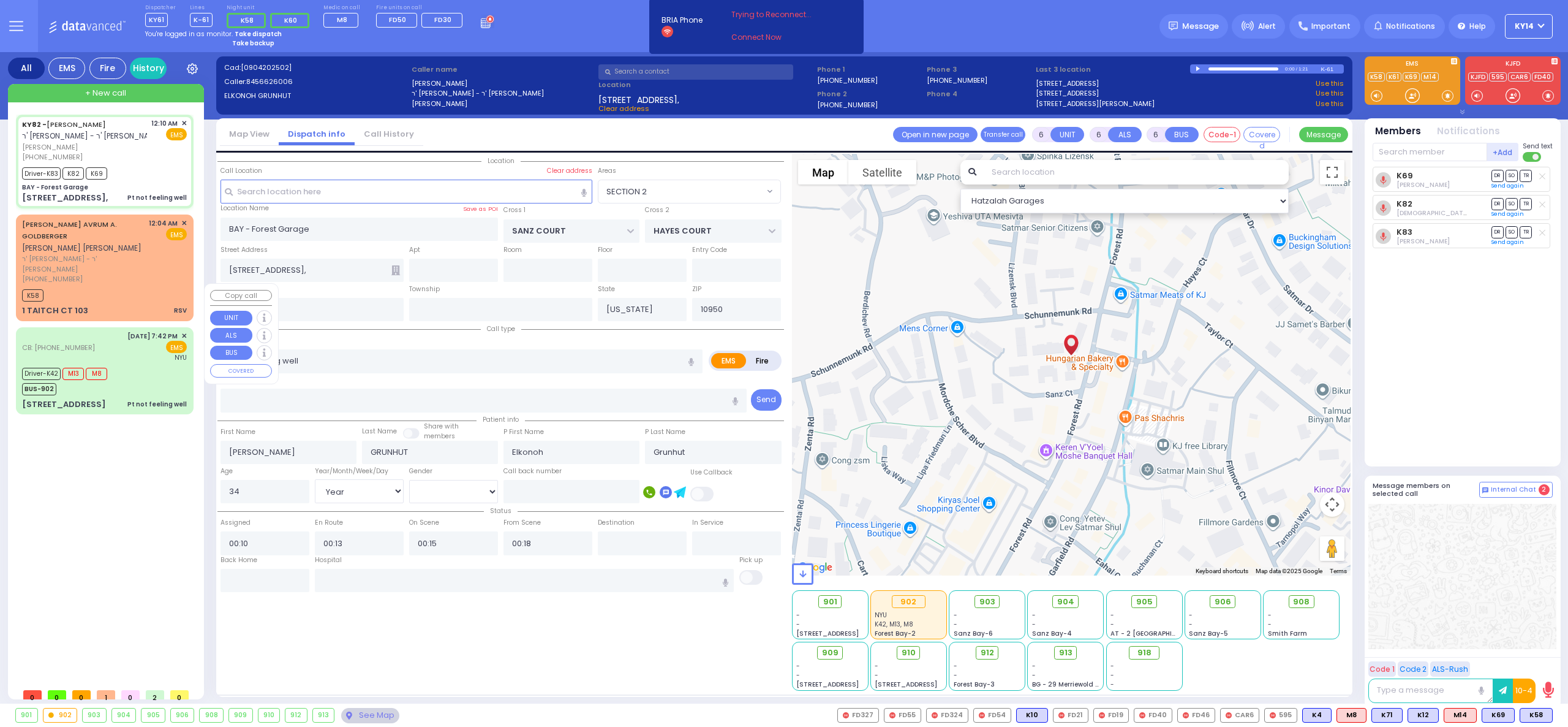
select select
radio input "true"
select select "Year"
select select "[DEMOGRAPHIC_DATA]"
select select "SECTION 2"
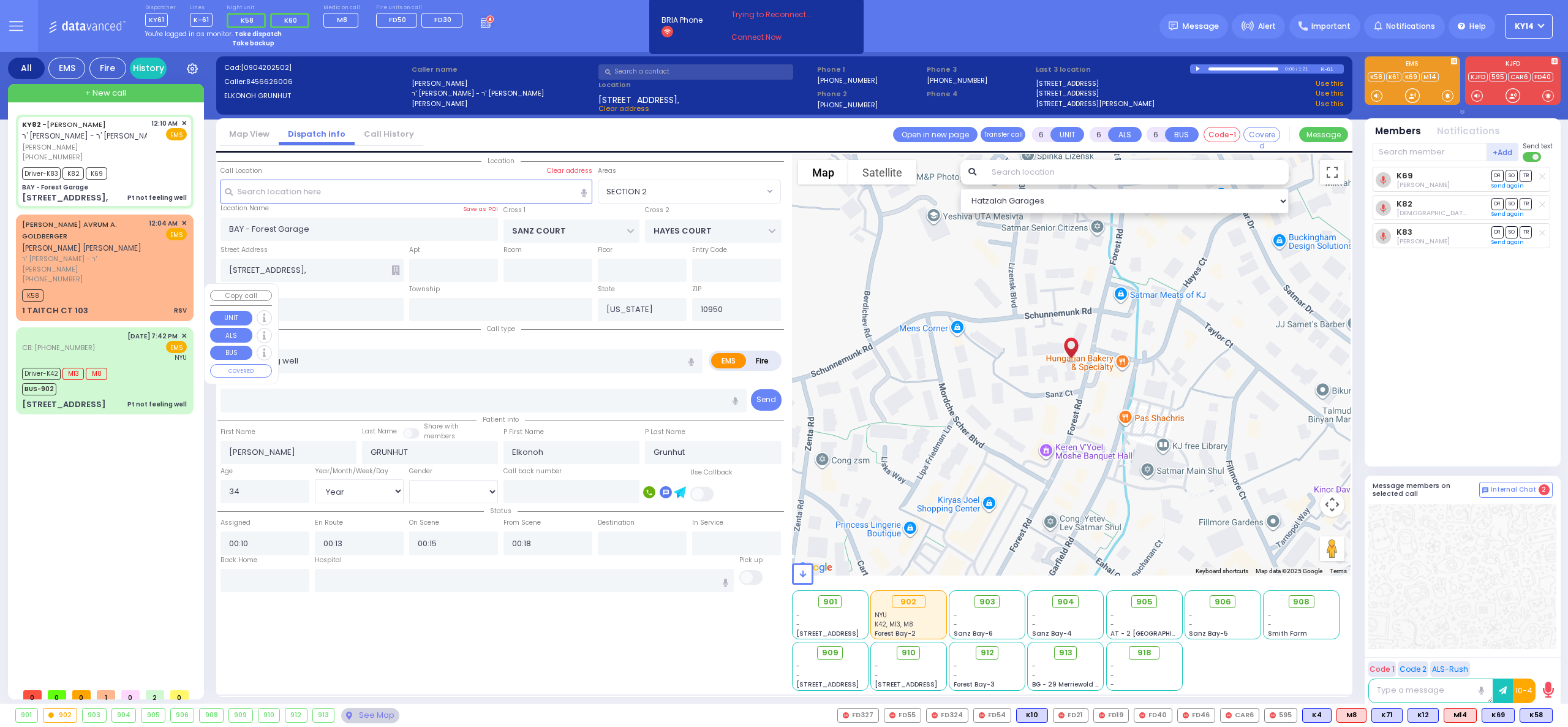
select select "Hatzalah Garages"
select select
radio input "true"
select select "Year"
select select "[DEMOGRAPHIC_DATA]"
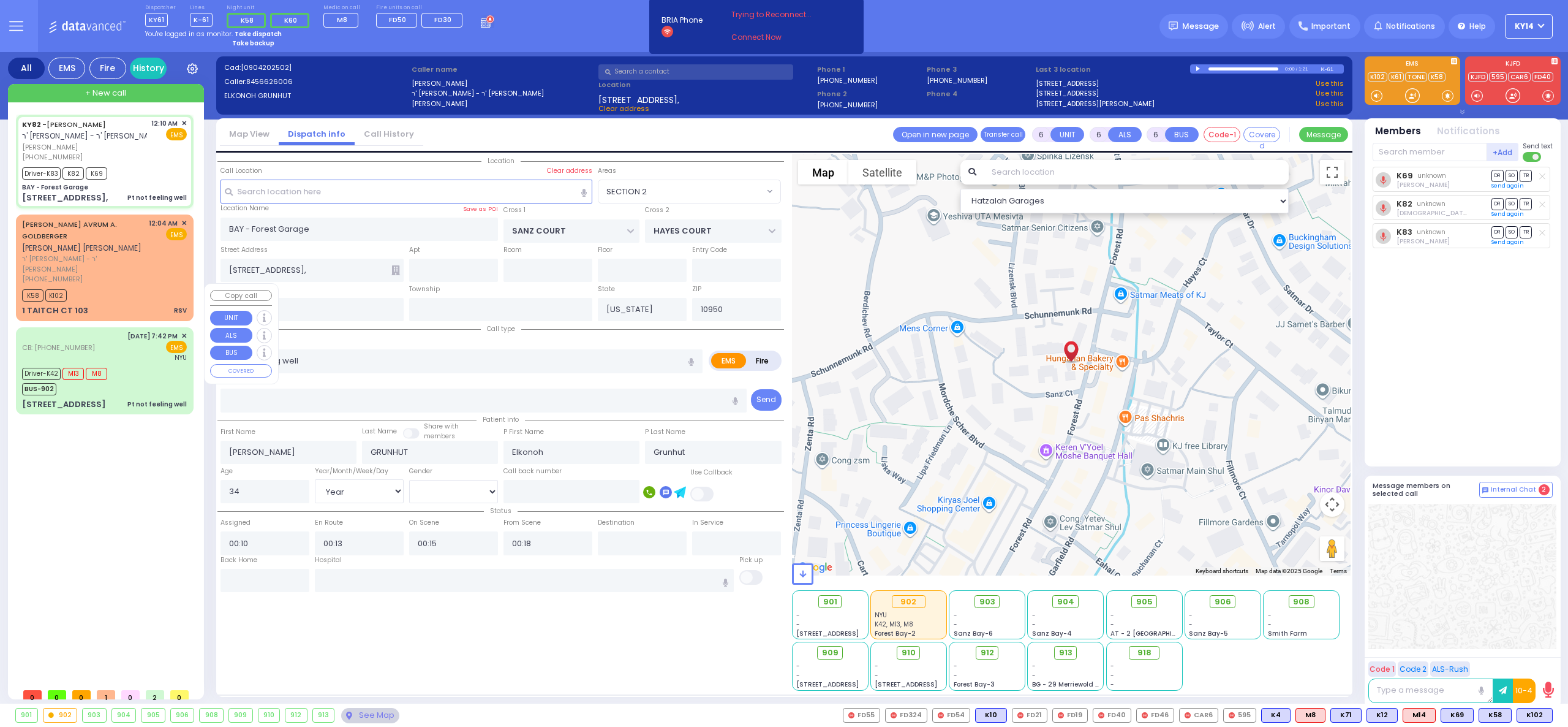
type input "St. [GEOGRAPHIC_DATA] [STREET_ADDRESS]"
select select "SECTION 2"
select select "Hatzalah Garages"
select select
radio input "true"
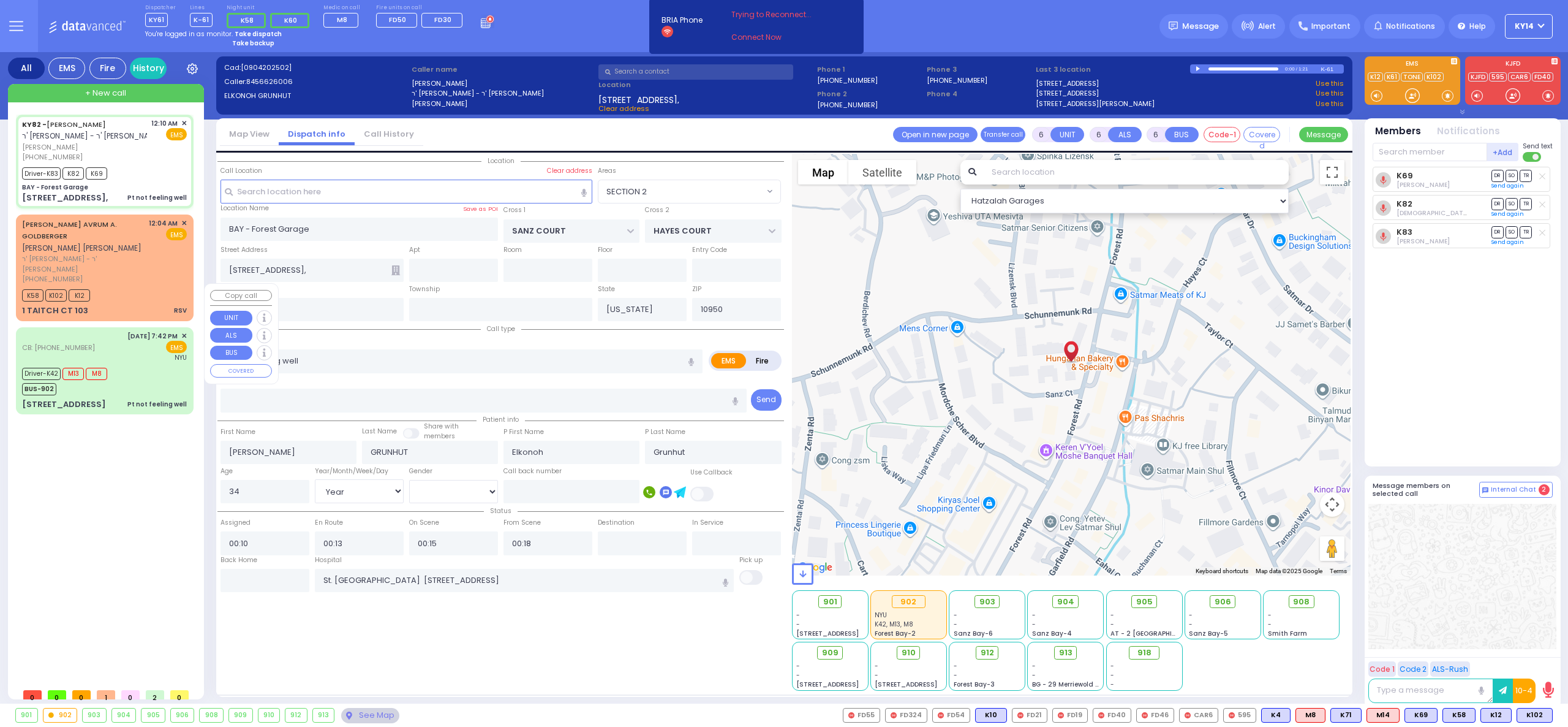
select select "Year"
select select "[DEMOGRAPHIC_DATA]"
radio input "true"
select select "Year"
select select "[DEMOGRAPHIC_DATA]"
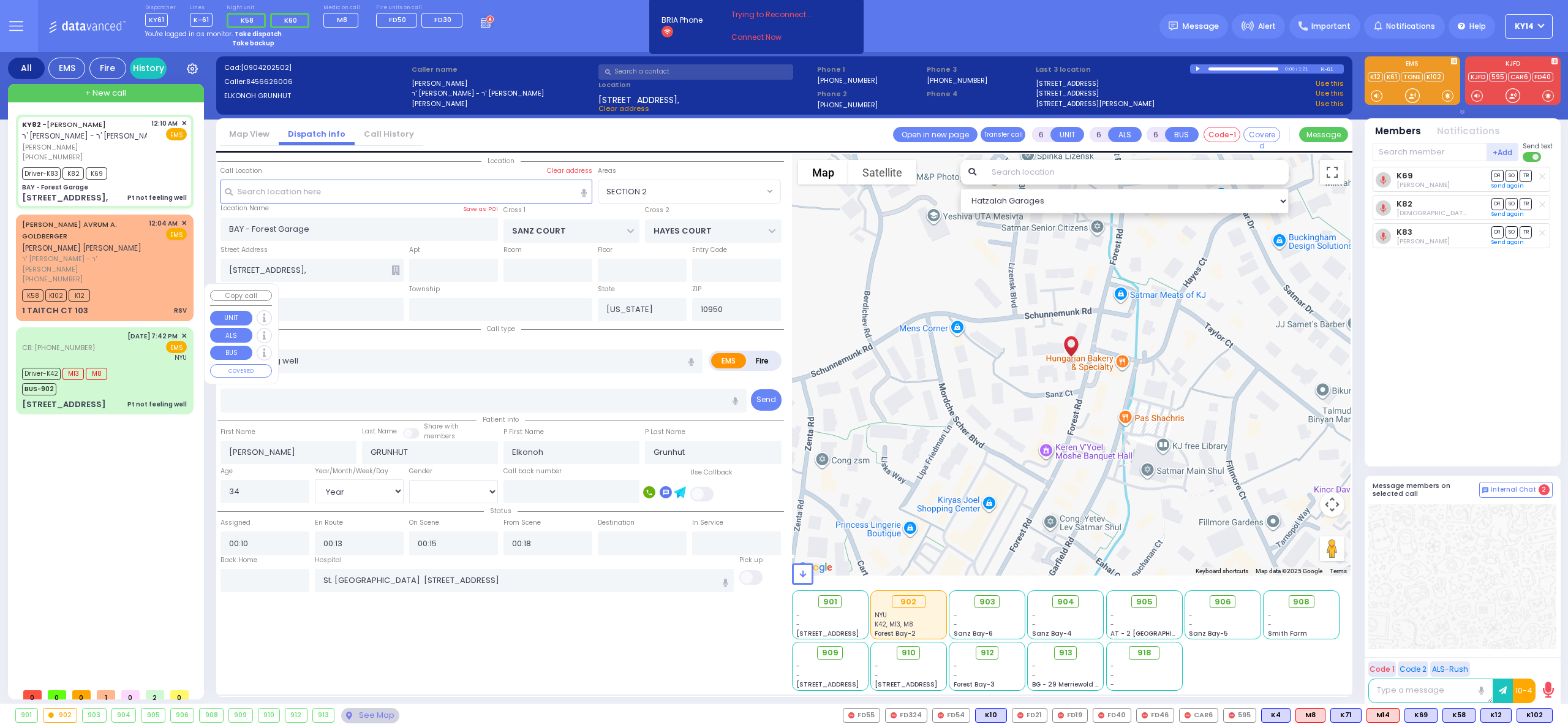
radio input "true"
select select "Year"
select select "[DEMOGRAPHIC_DATA]"
type input "00:36"
type input "00:59"
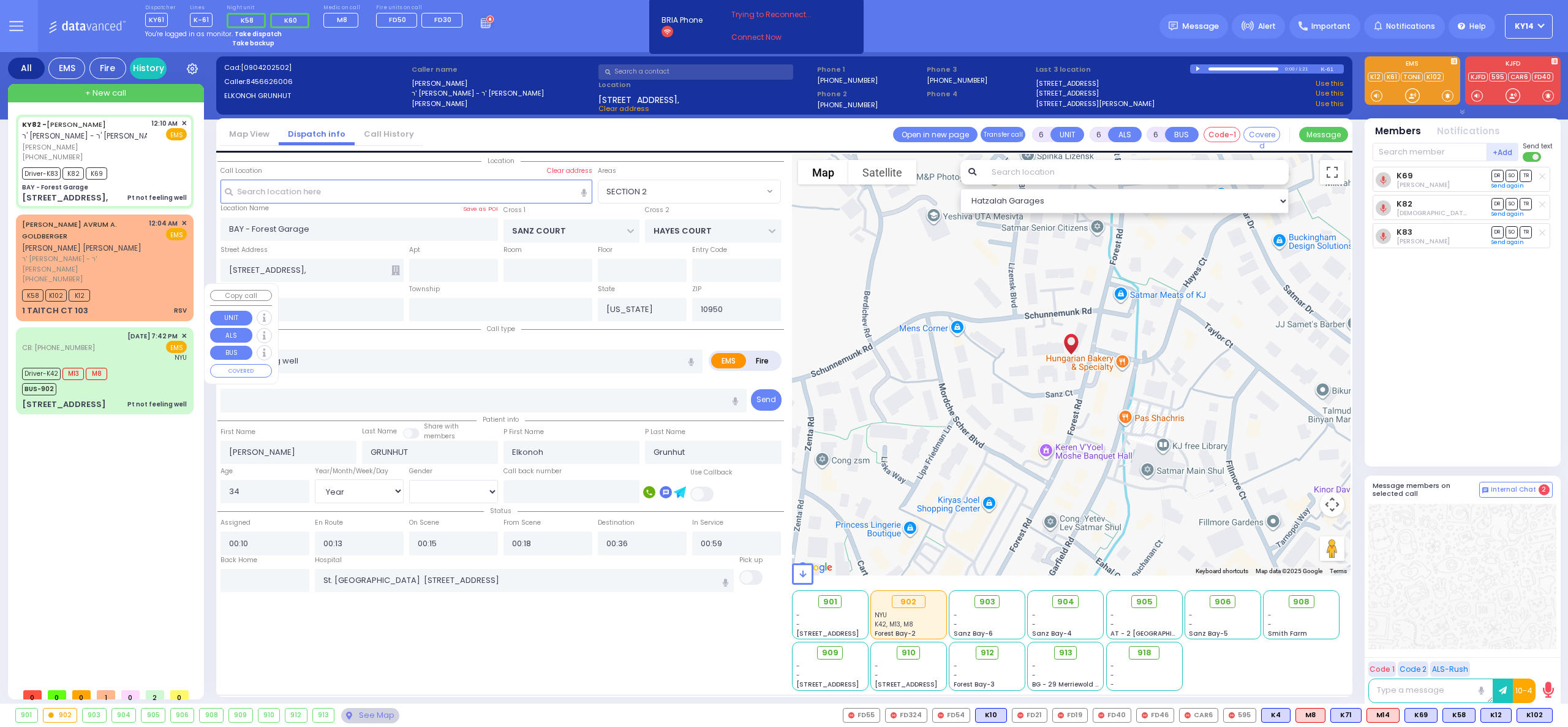
radio input "true"
select select "Year"
select select "[DEMOGRAPHIC_DATA]"
radio input "true"
select select "Year"
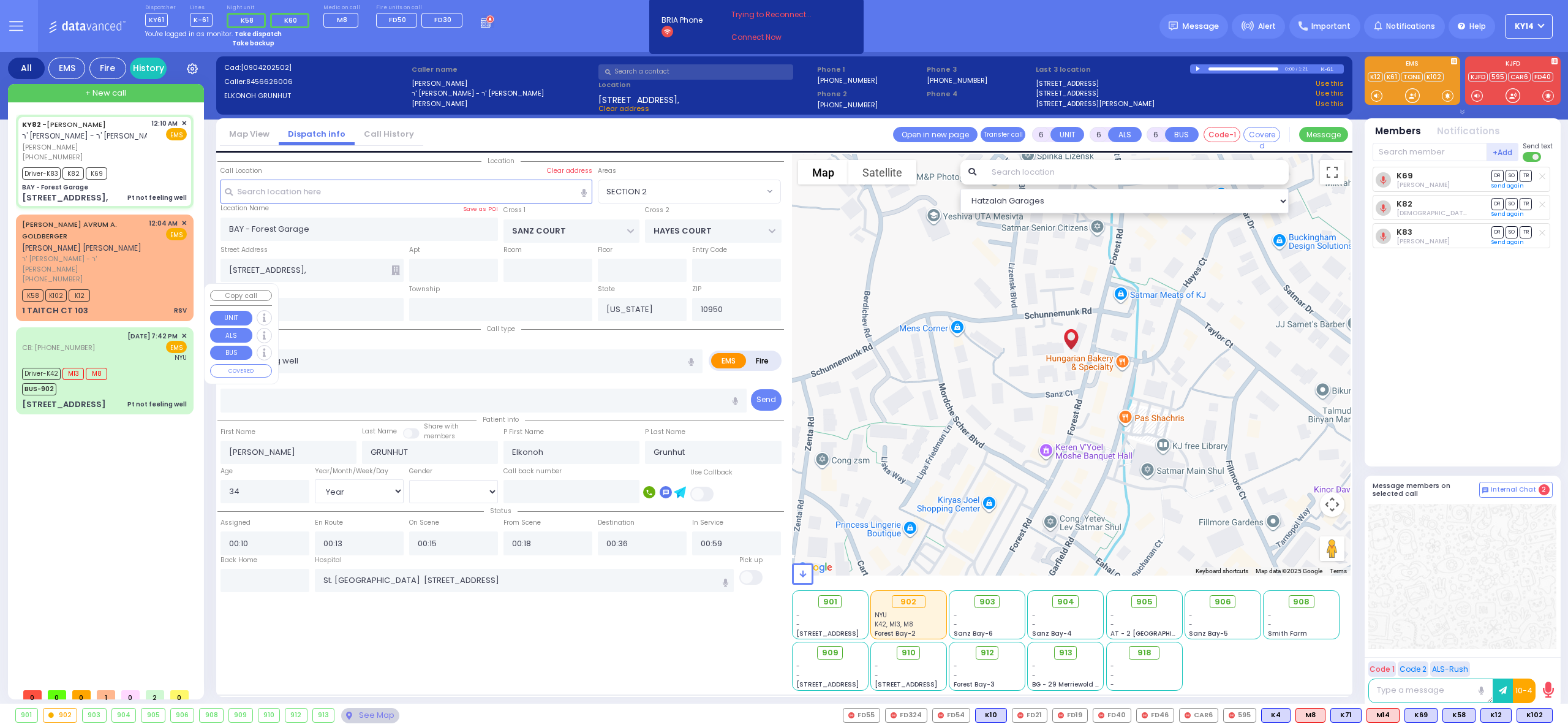
select select "[DEMOGRAPHIC_DATA]"
radio input "true"
select select "Year"
select select "[DEMOGRAPHIC_DATA]"
radio input "true"
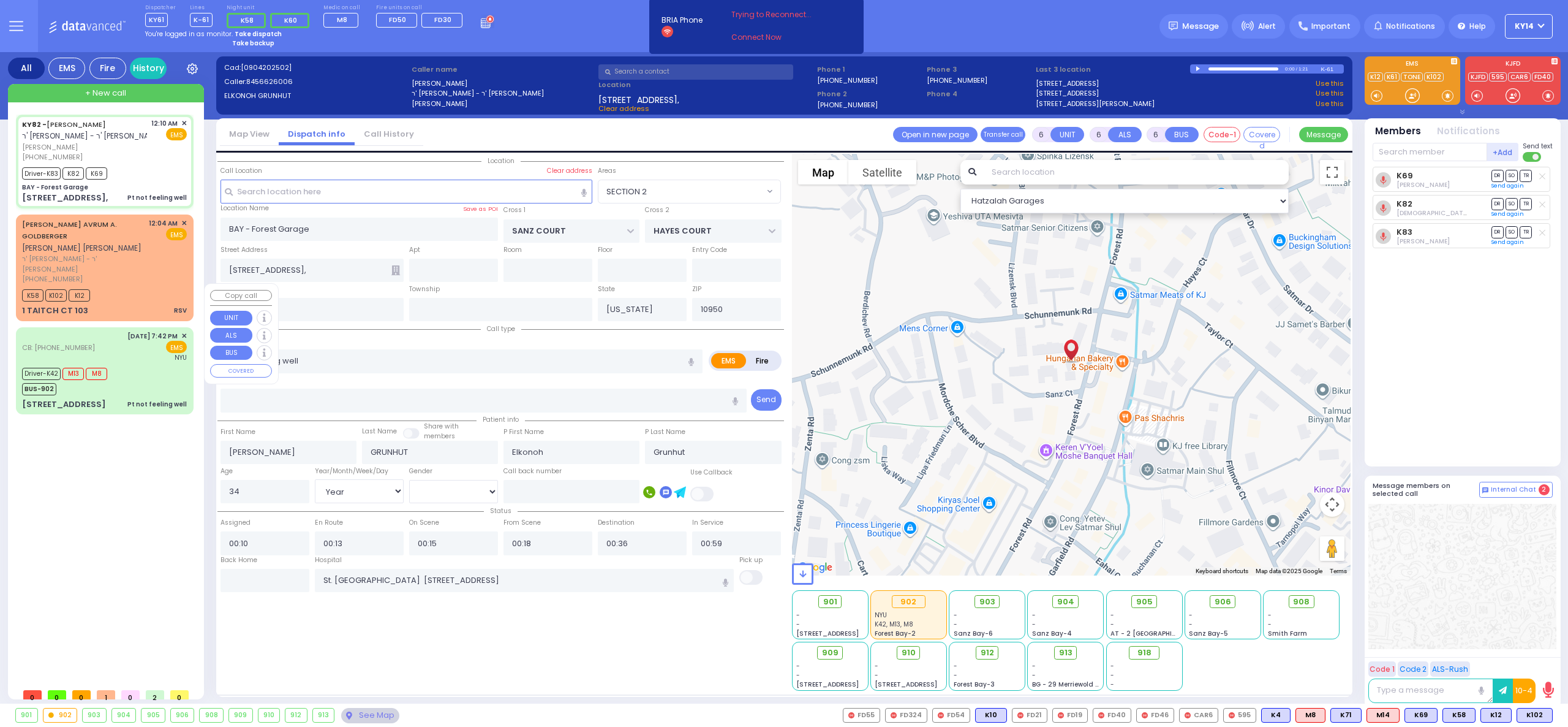
select select "Year"
select select "[DEMOGRAPHIC_DATA]"
select select "SECTION 2"
select select "Hatzalah Garages"
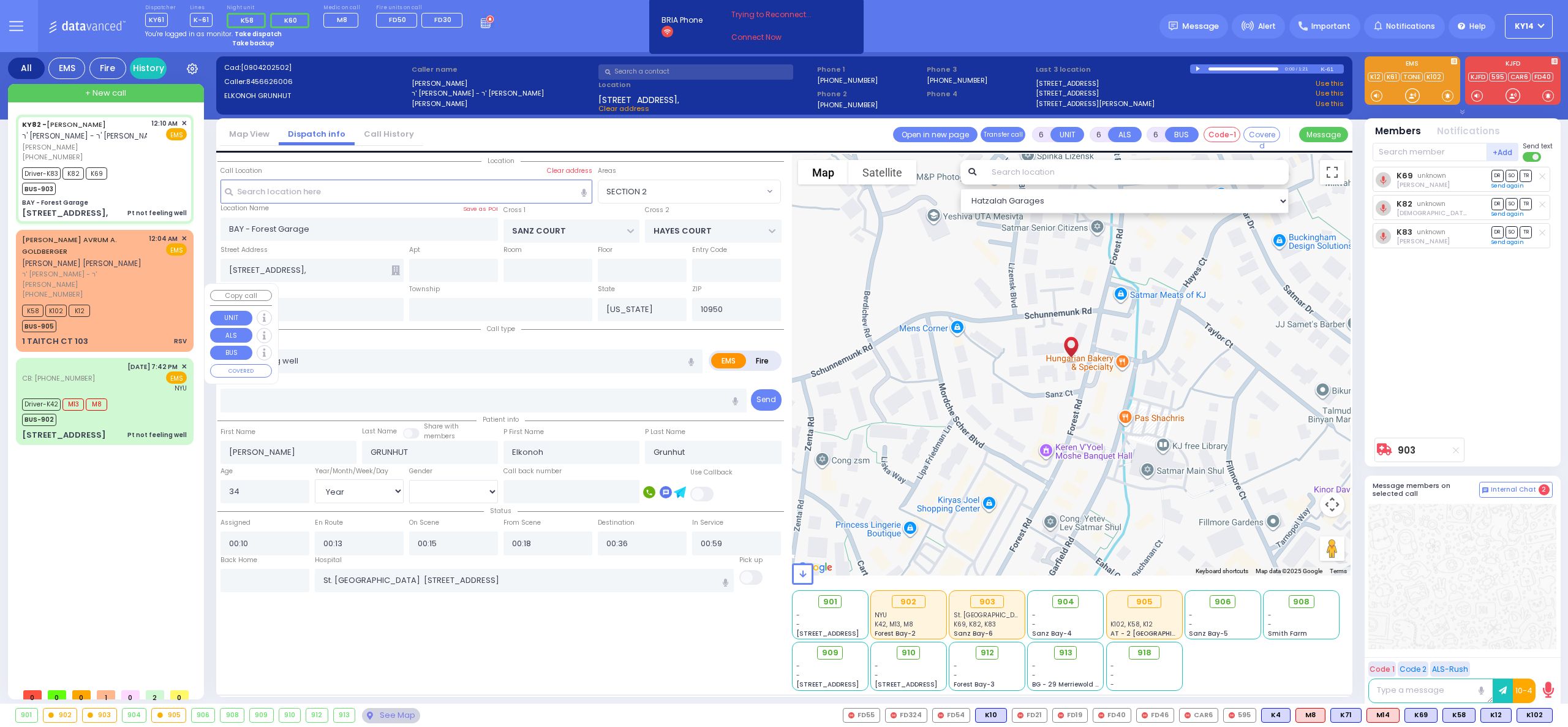
select select
radio input "true"
select select "Year"
select select "[DEMOGRAPHIC_DATA]"
select select "SECTION 2"
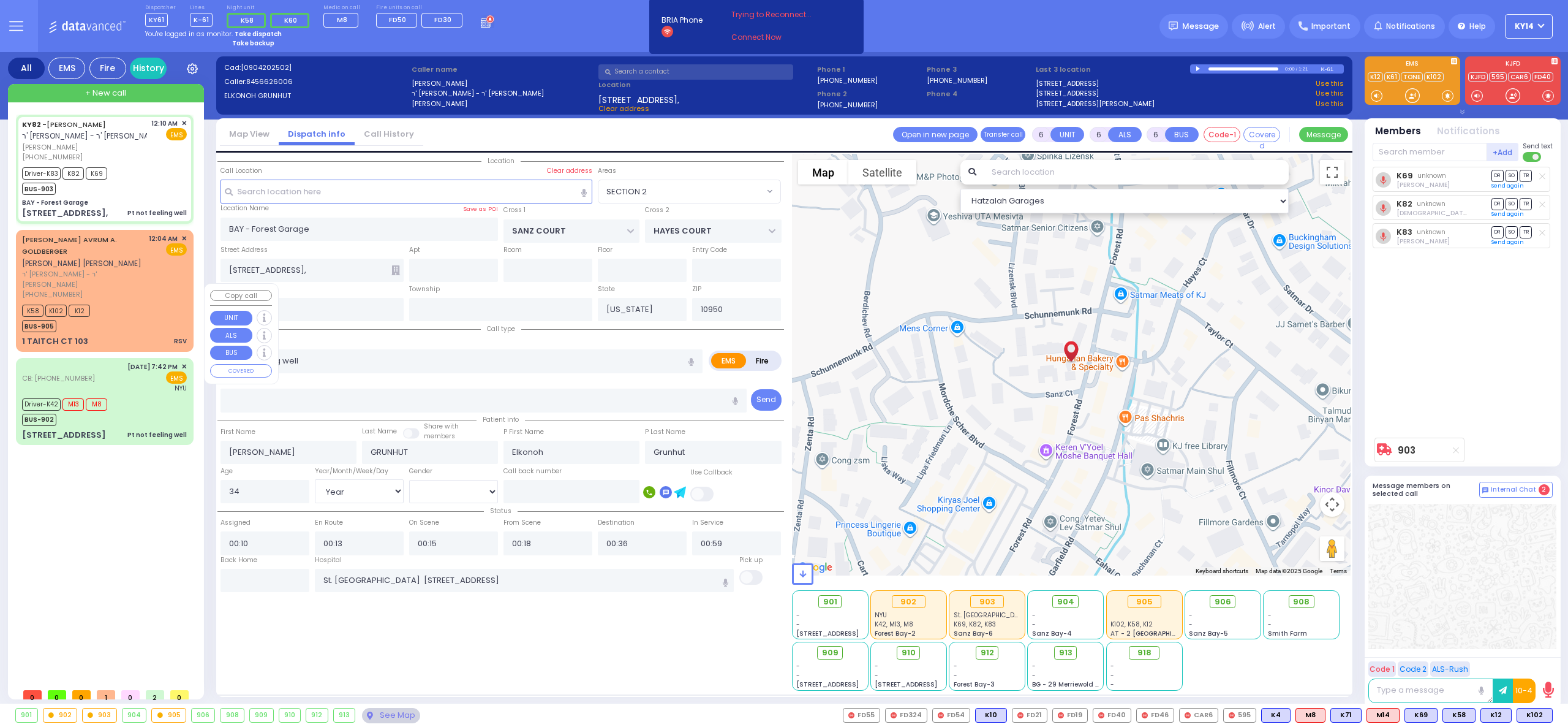
select select "Hatzalah Garages"
